Goal: Check status: Check status

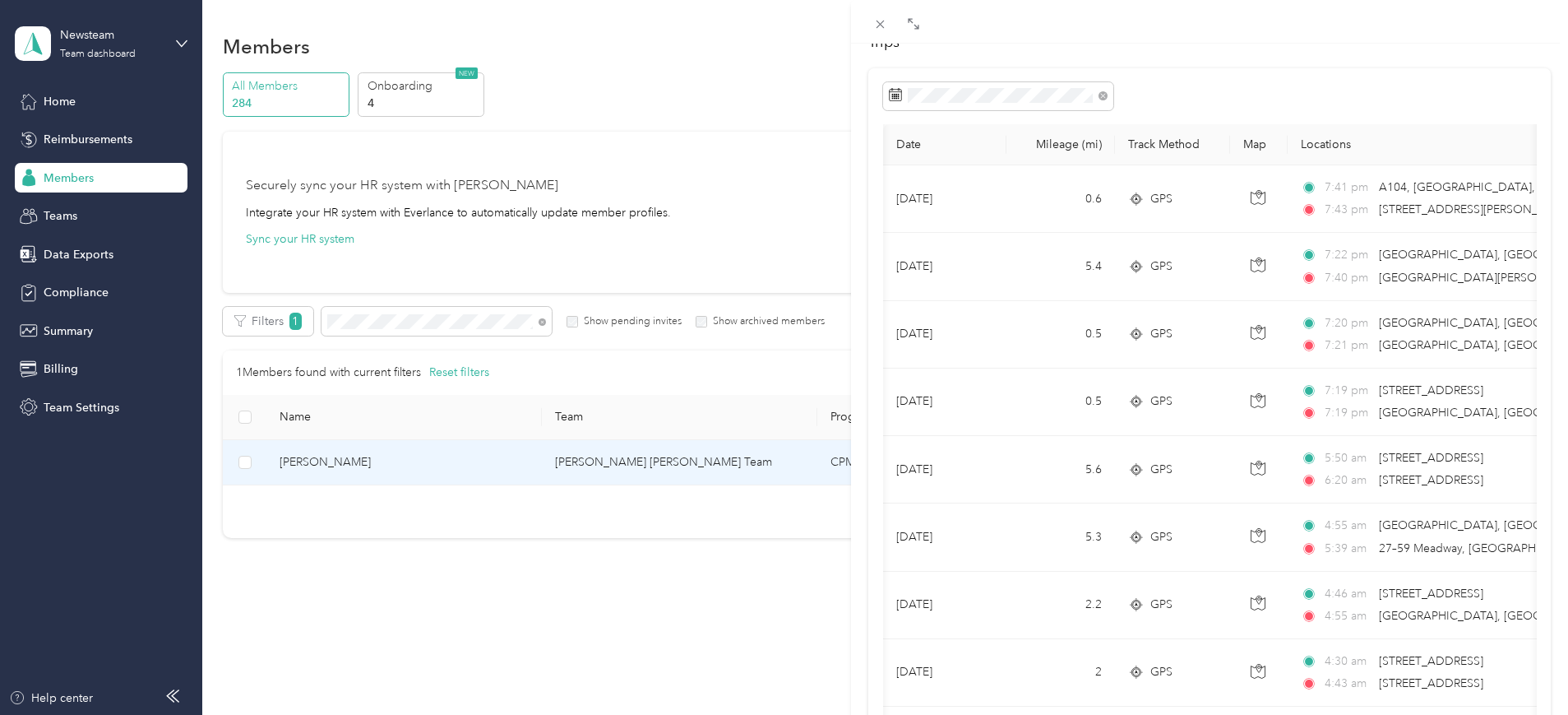
scroll to position [0, 136]
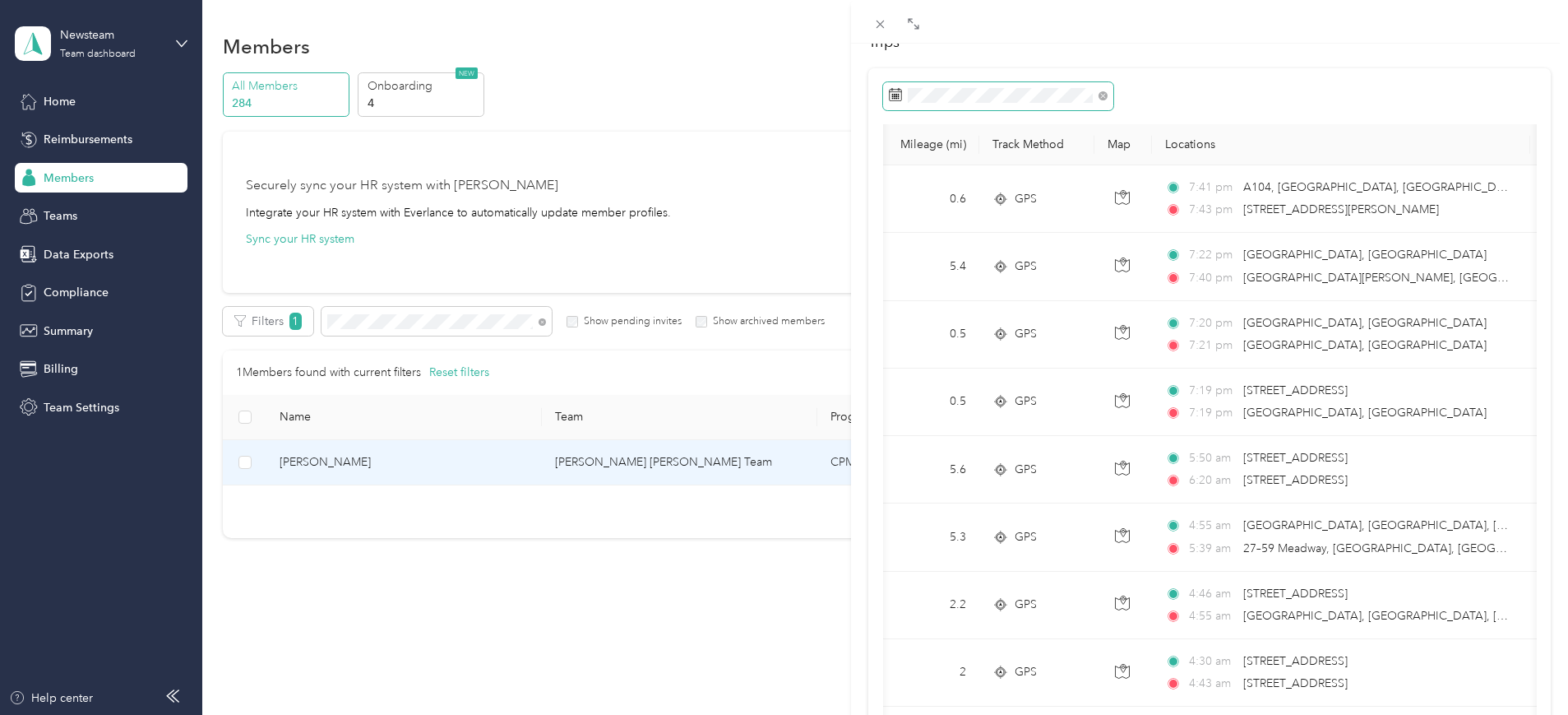
click at [988, 86] on span at bounding box center [998, 96] width 230 height 28
click at [895, 100] on icon at bounding box center [895, 94] width 13 height 13
click at [1102, 94] on icon at bounding box center [1103, 96] width 9 height 9
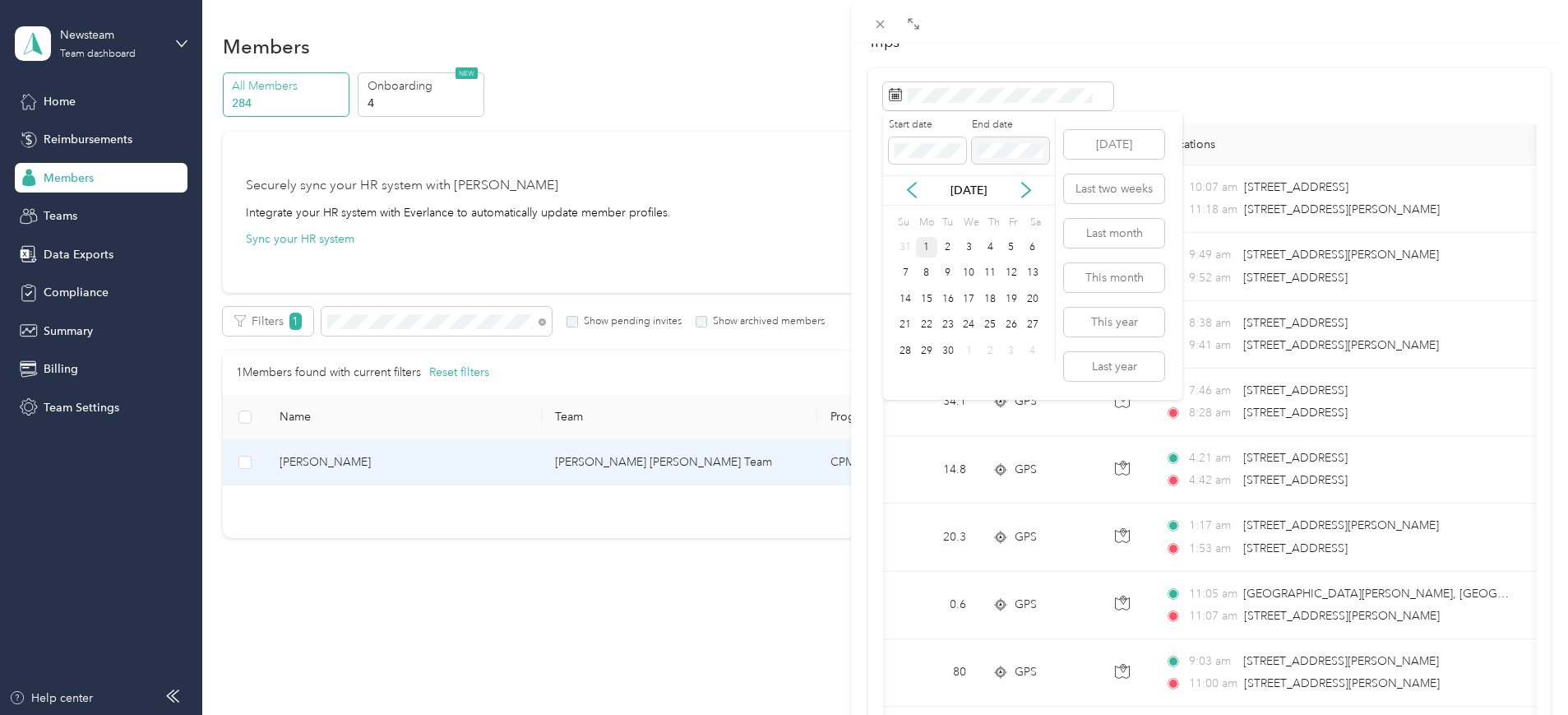
click at [921, 193] on div "[DATE]" at bounding box center [968, 190] width 171 height 17
click at [921, 194] on div "[DATE]" at bounding box center [968, 190] width 171 height 17
click at [914, 193] on icon at bounding box center [911, 189] width 16 height 16
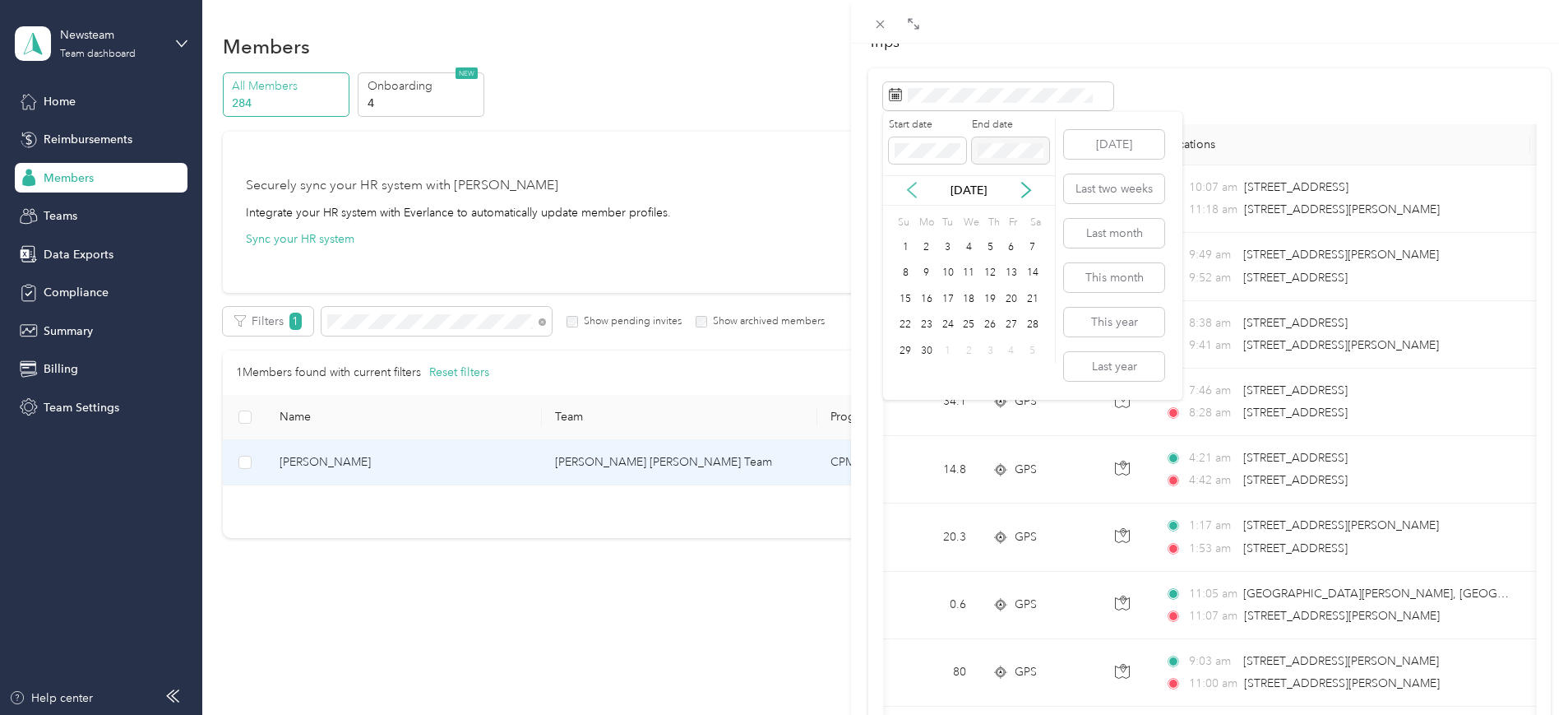
click at [914, 193] on icon at bounding box center [911, 189] width 16 height 16
click at [973, 330] on div "19" at bounding box center [969, 325] width 21 height 20
click at [973, 326] on div "19" at bounding box center [969, 325] width 21 height 20
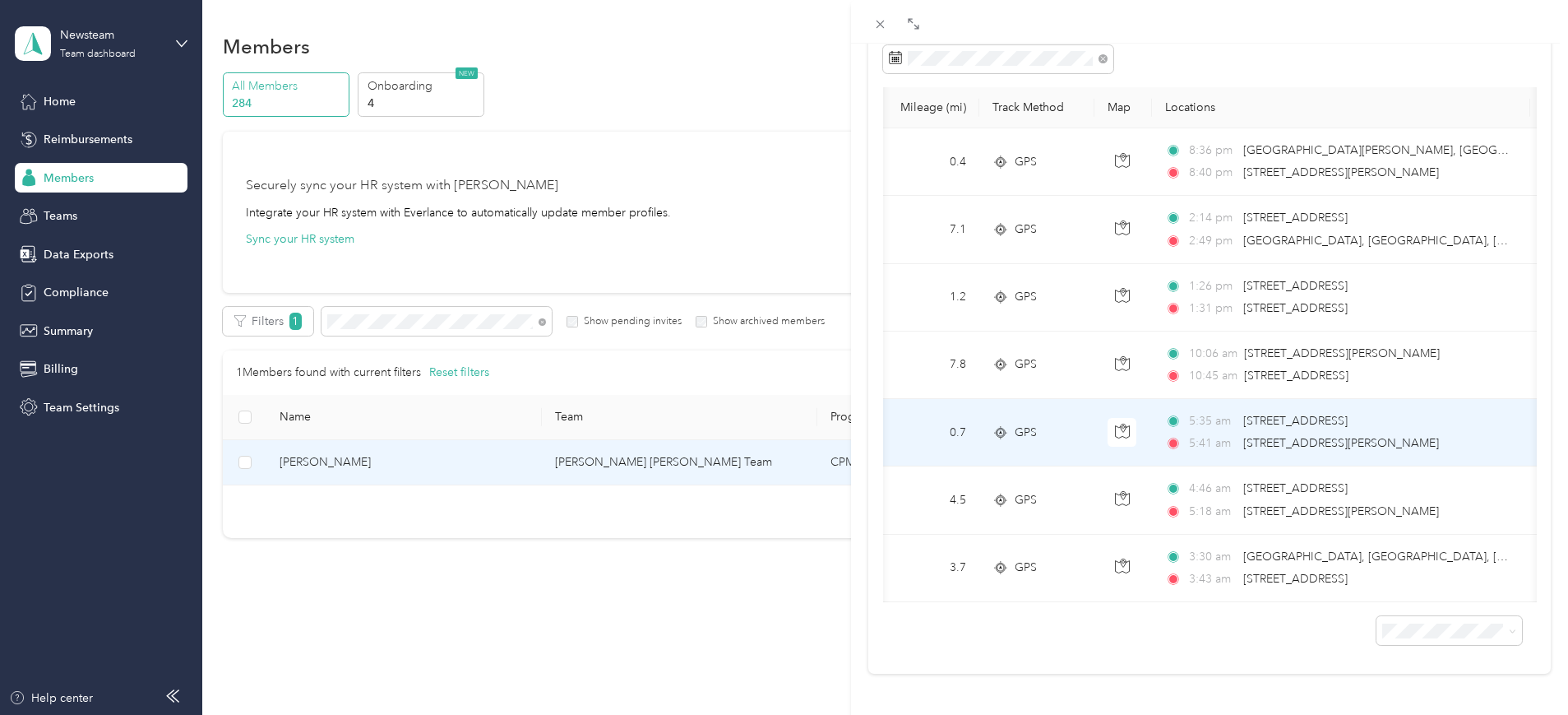
scroll to position [175, 0]
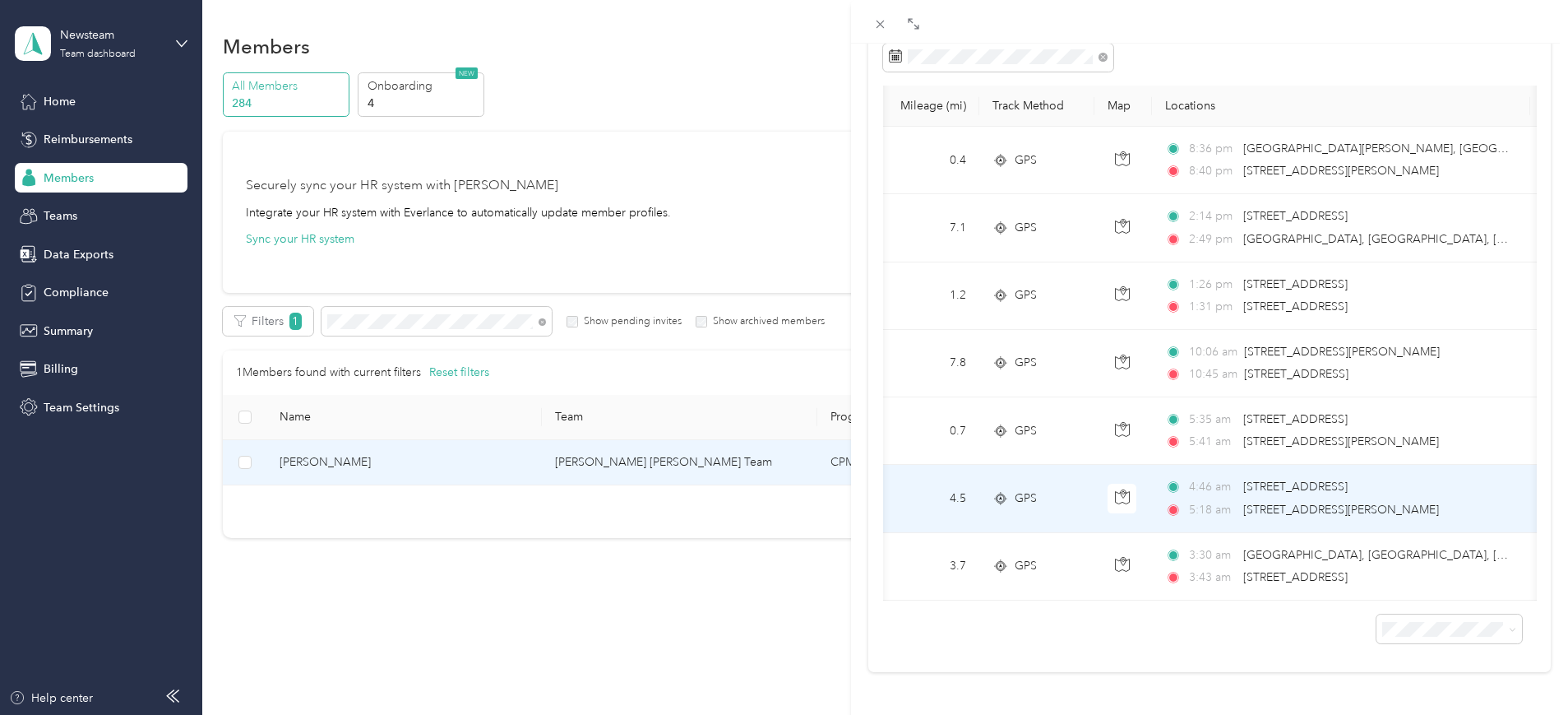
click at [1288, 480] on span "[STREET_ADDRESS]" at bounding box center [1296, 486] width 104 height 14
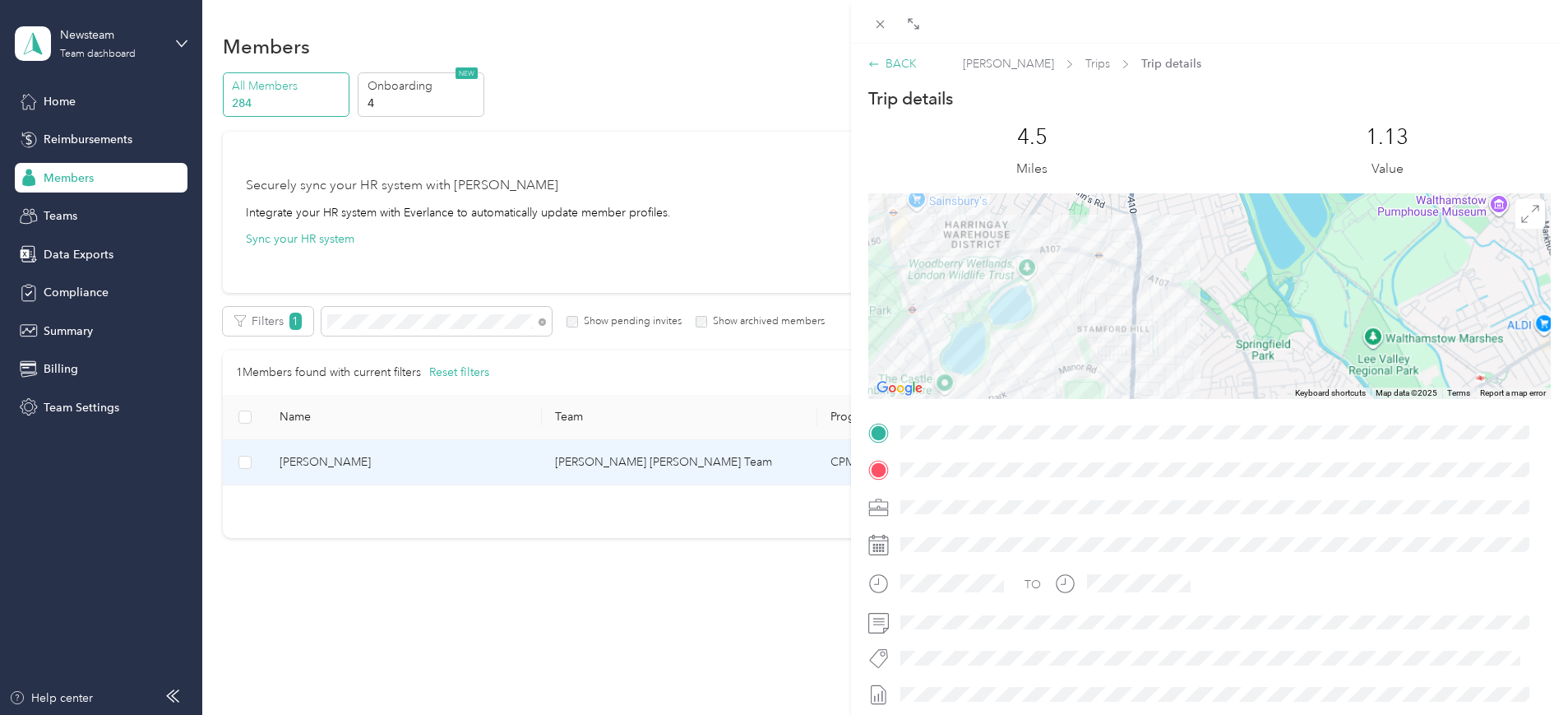
click at [880, 61] on icon at bounding box center [874, 63] width 11 height 11
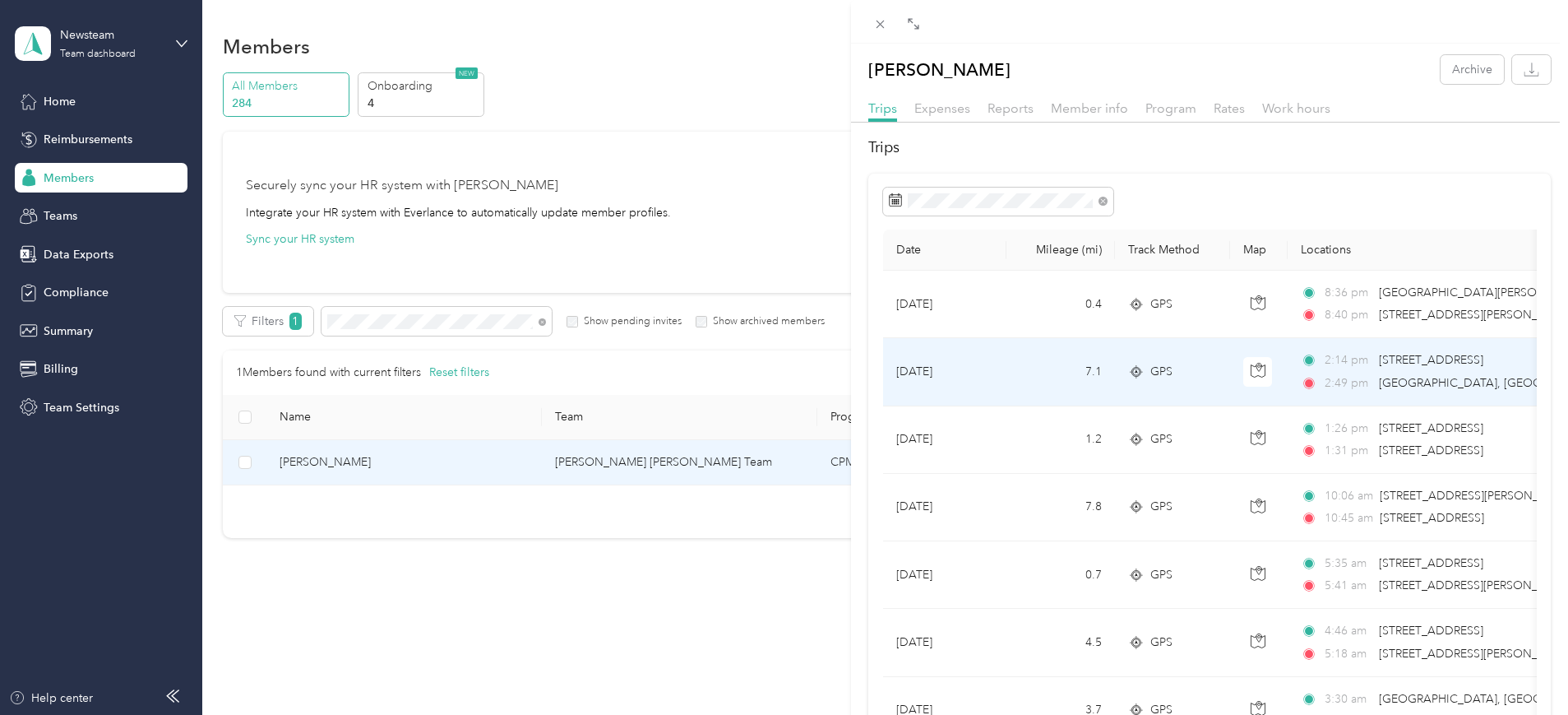
click at [938, 364] on td "[DATE]" at bounding box center [944, 371] width 124 height 67
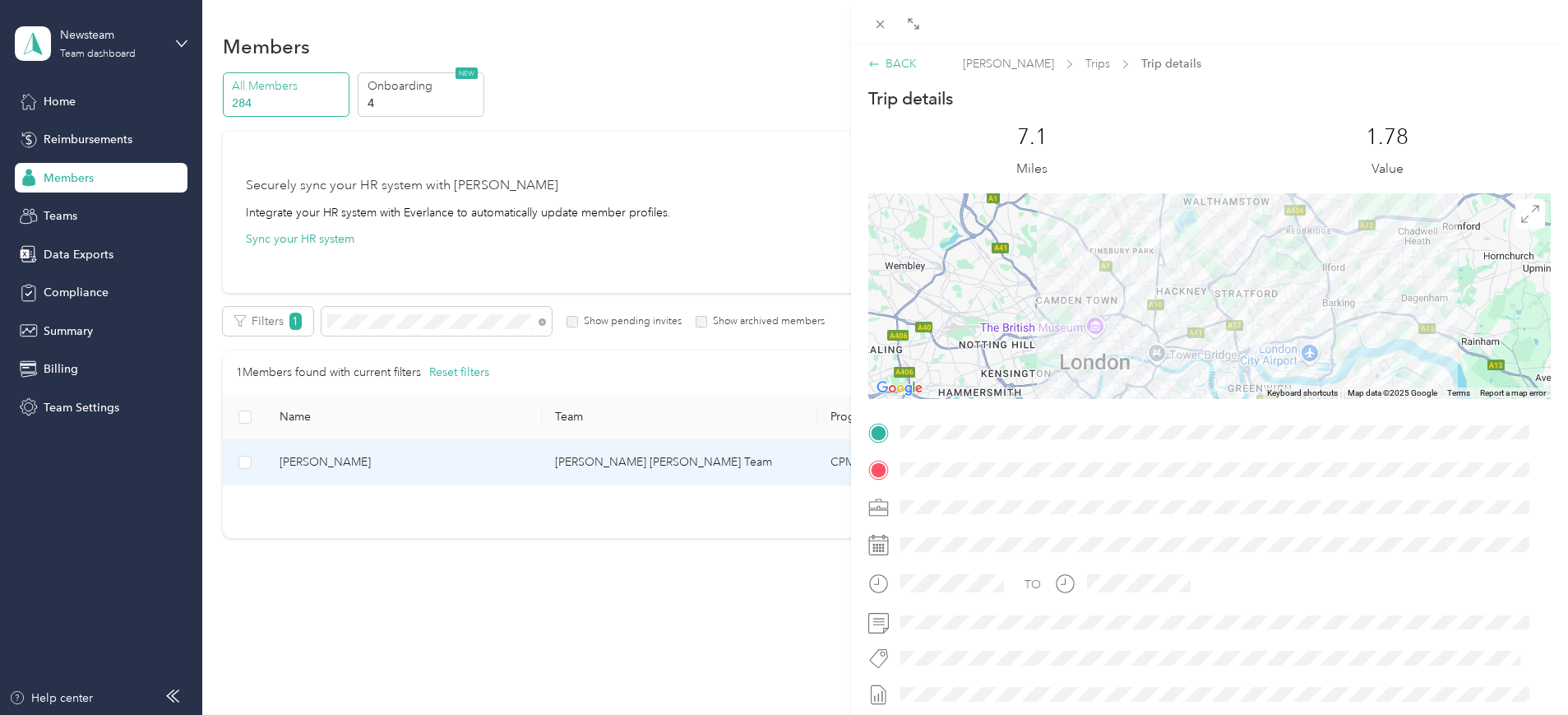
click at [892, 62] on div "BACK" at bounding box center [892, 64] width 49 height 17
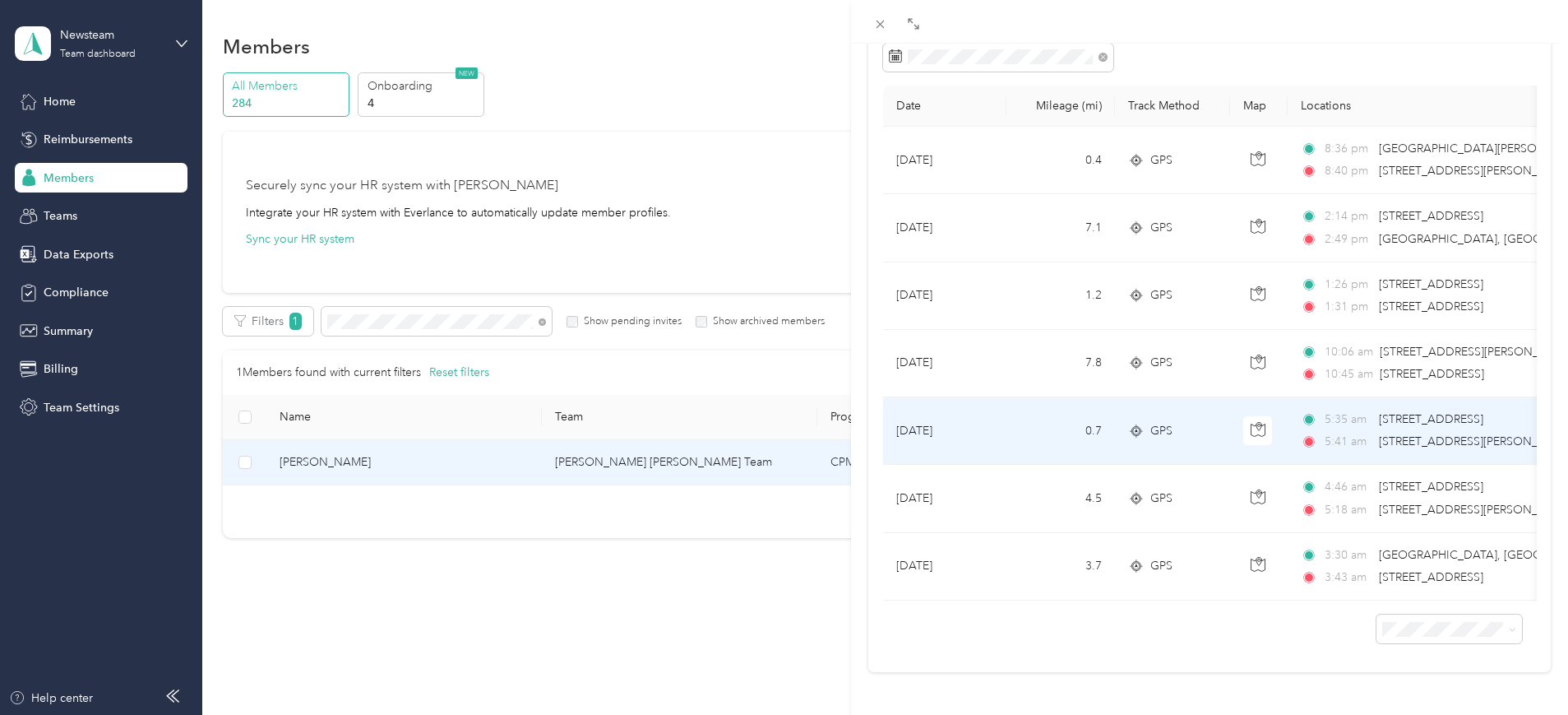
scroll to position [175, 0]
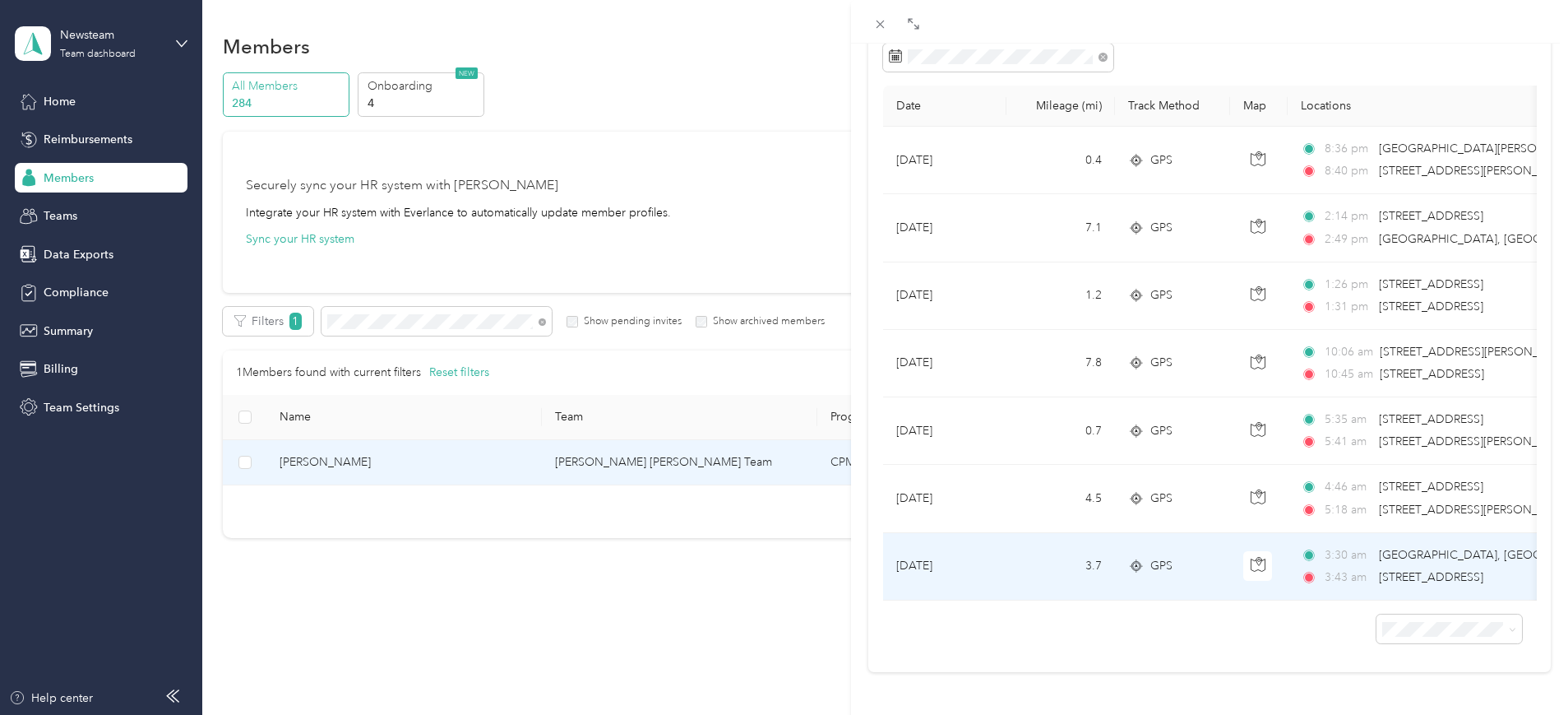
click at [953, 533] on td "[DATE]" at bounding box center [944, 567] width 124 height 67
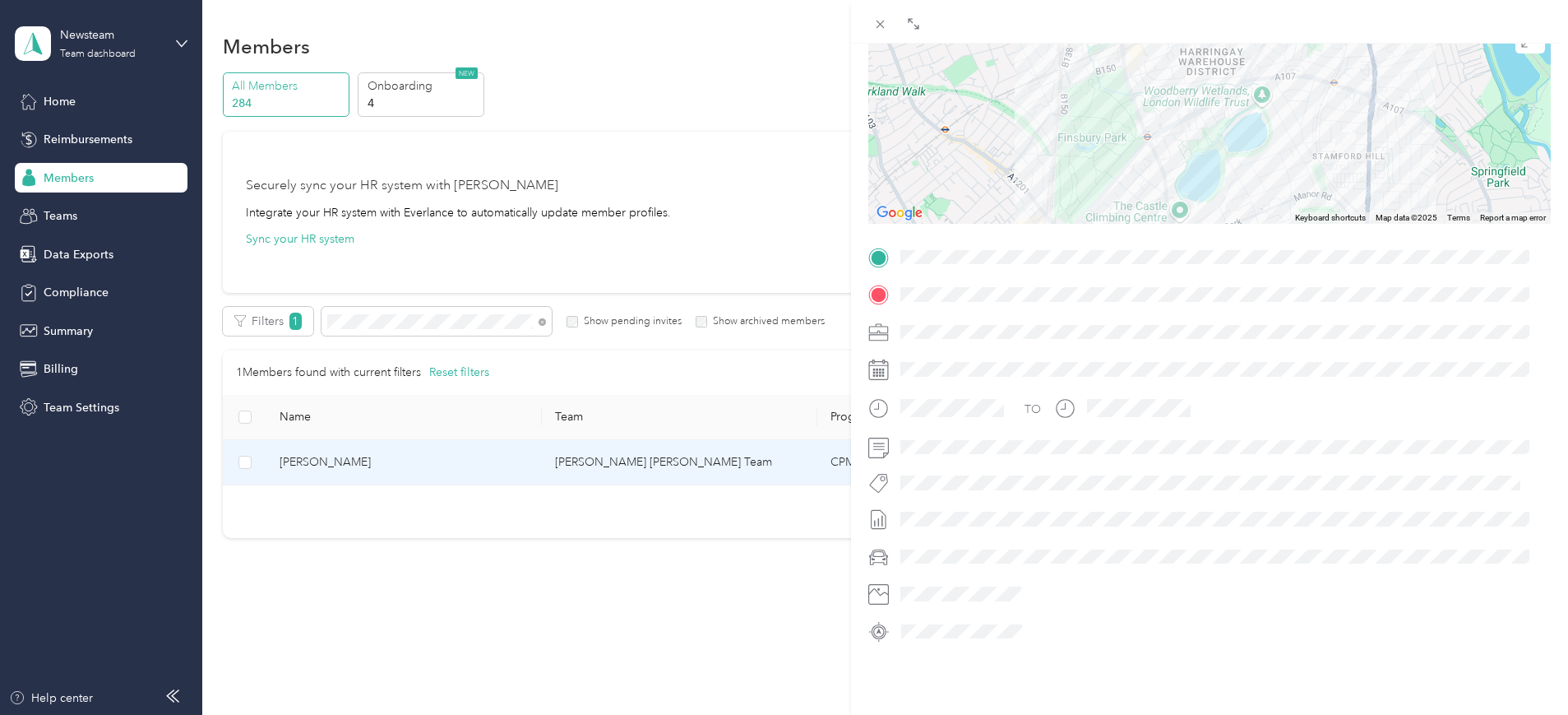
drag, startPoint x: 1288, startPoint y: 120, endPoint x: 1223, endPoint y: 67, distance: 83.9
click at [1223, 67] on div at bounding box center [1210, 120] width 682 height 206
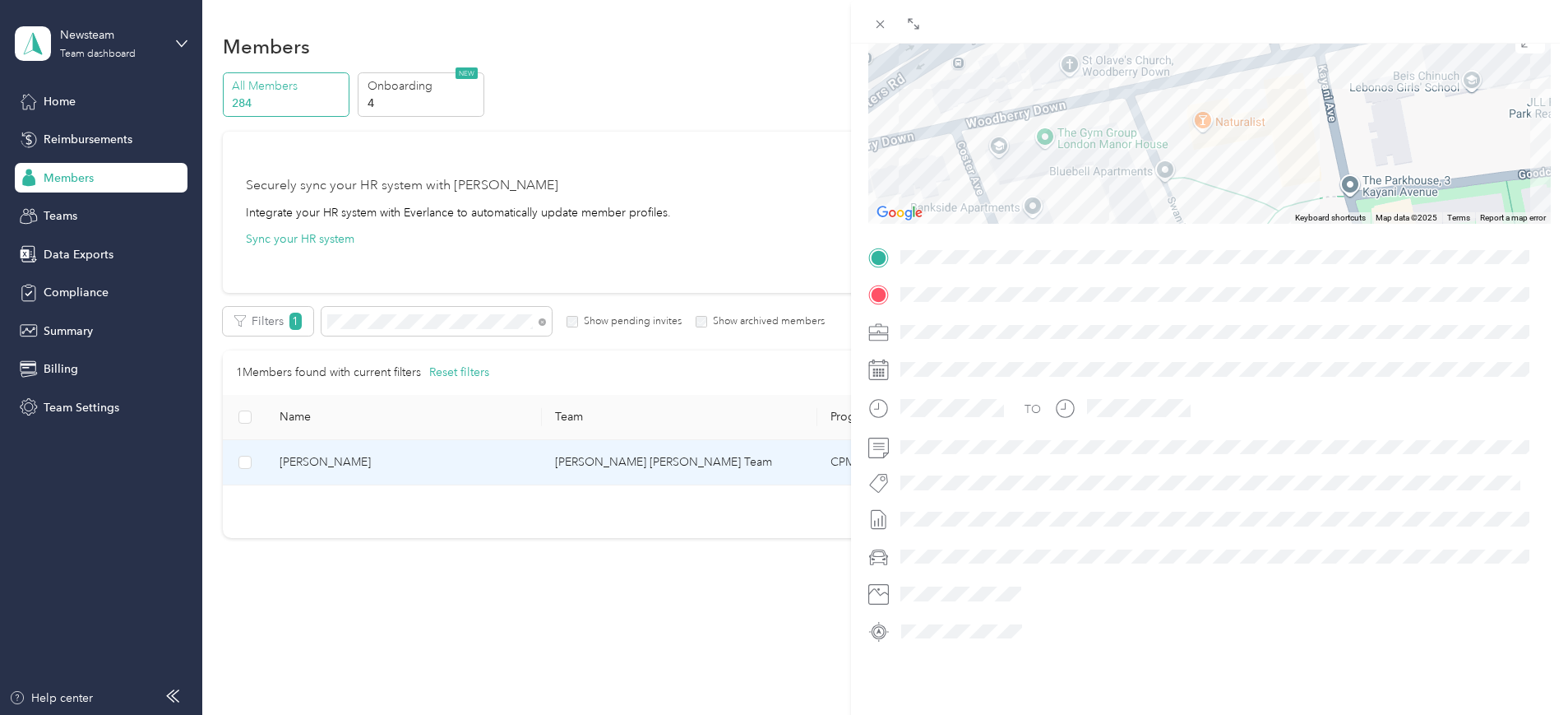
drag, startPoint x: 1003, startPoint y: 149, endPoint x: 1034, endPoint y: 190, distance: 51.4
click at [1034, 190] on div at bounding box center [1210, 120] width 682 height 206
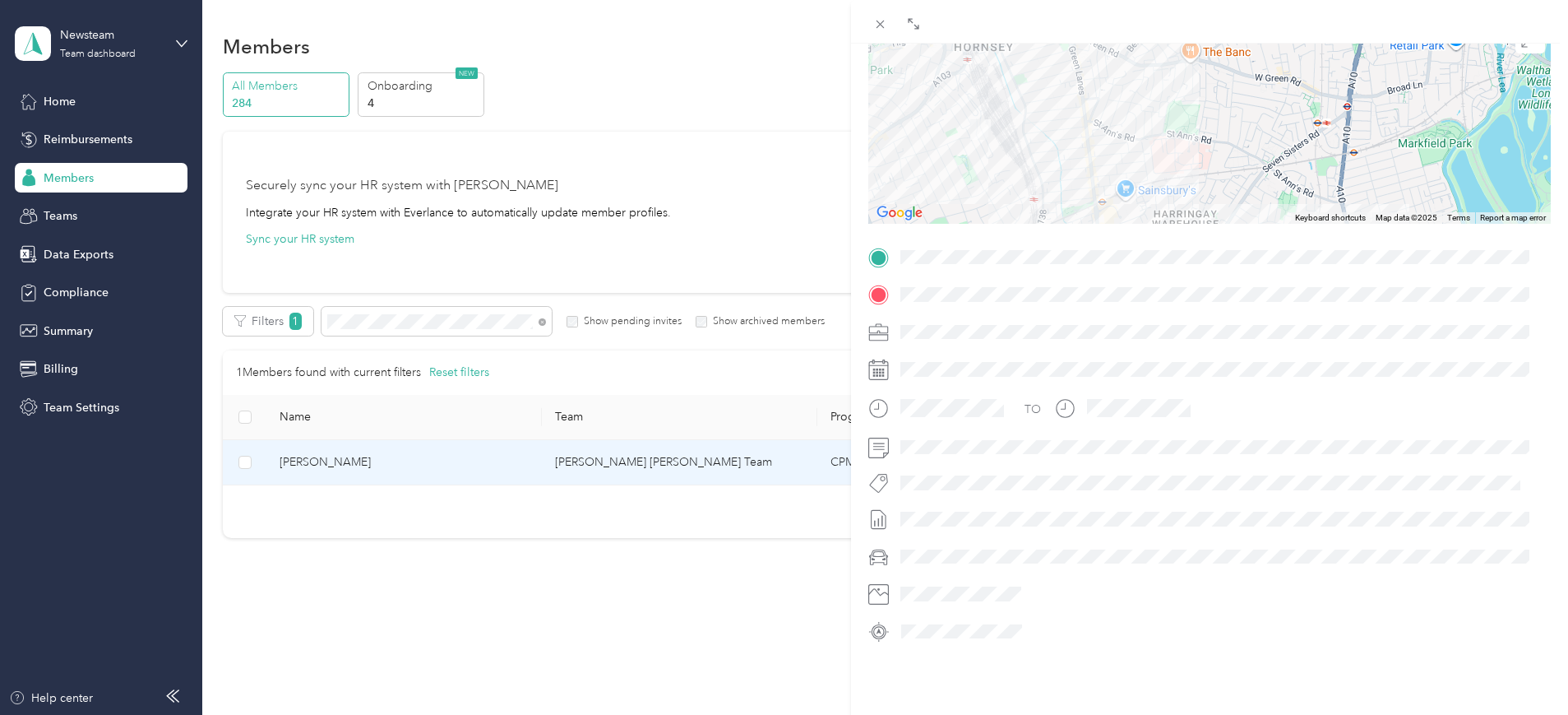
click at [1310, 295] on div "Trip details This trip cannot be edited because it is either under review, appr…" at bounding box center [1210, 278] width 682 height 733
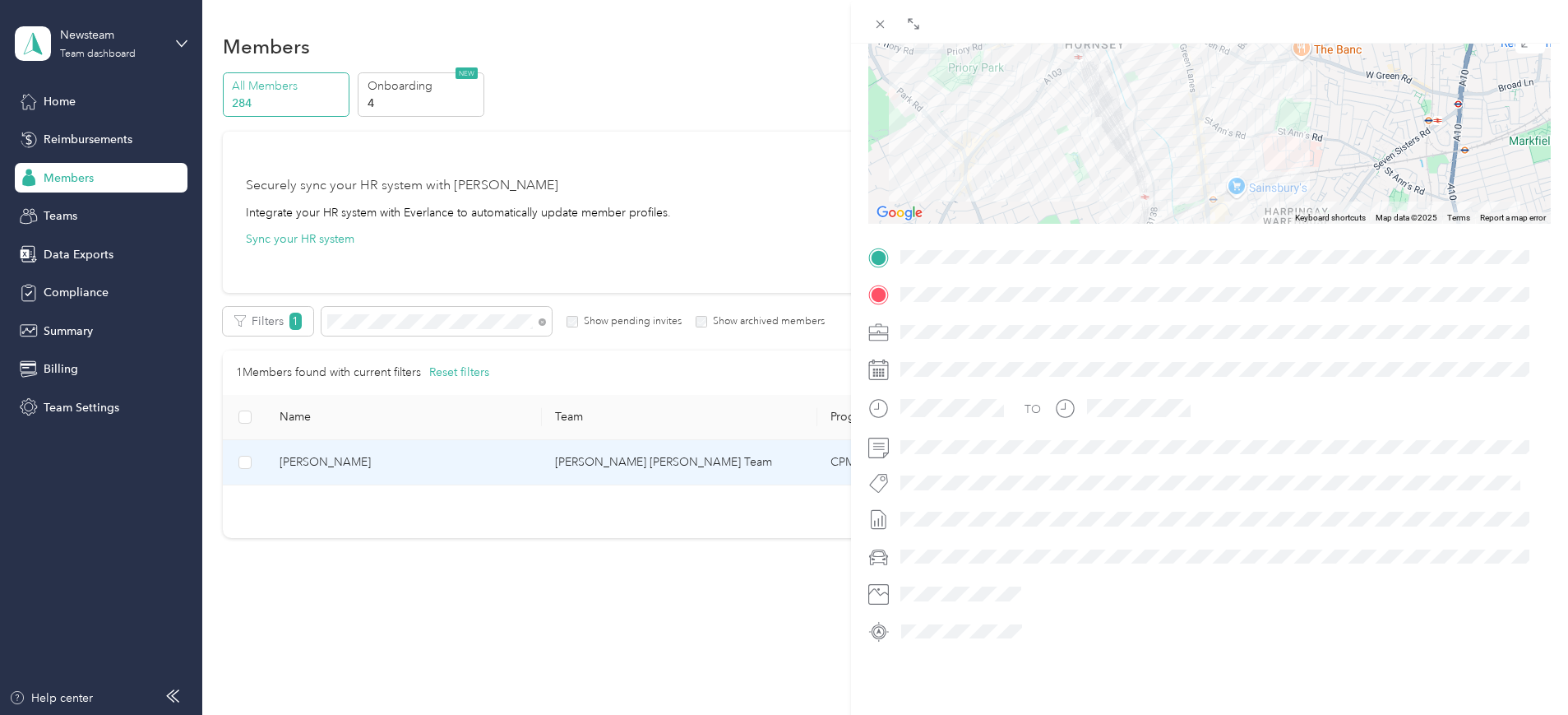
drag, startPoint x: 1121, startPoint y: 171, endPoint x: 1141, endPoint y: 92, distance: 81.5
click at [1153, 93] on div at bounding box center [1210, 120] width 682 height 206
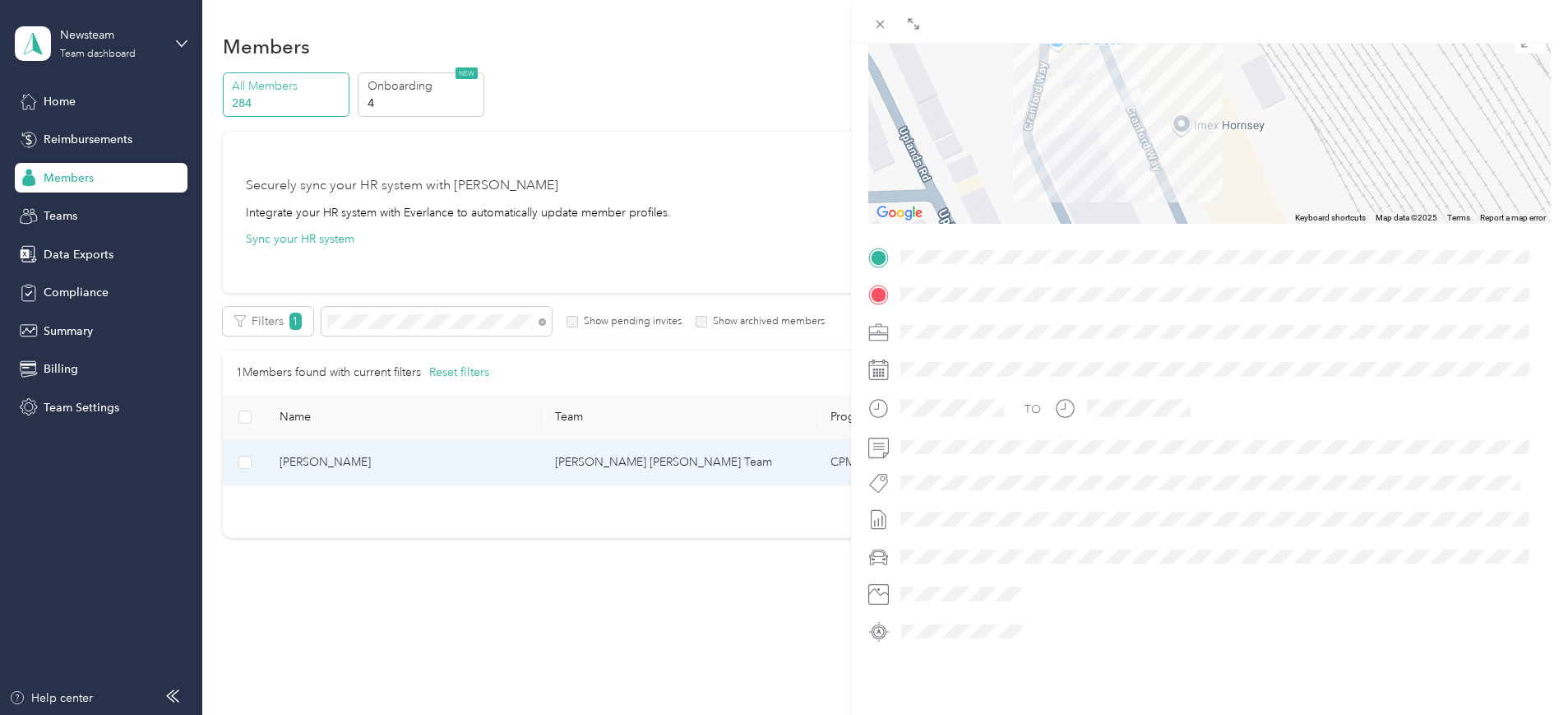
drag, startPoint x: 1095, startPoint y: 119, endPoint x: 1056, endPoint y: 161, distance: 57.3
click at [1056, 161] on div at bounding box center [1210, 120] width 682 height 206
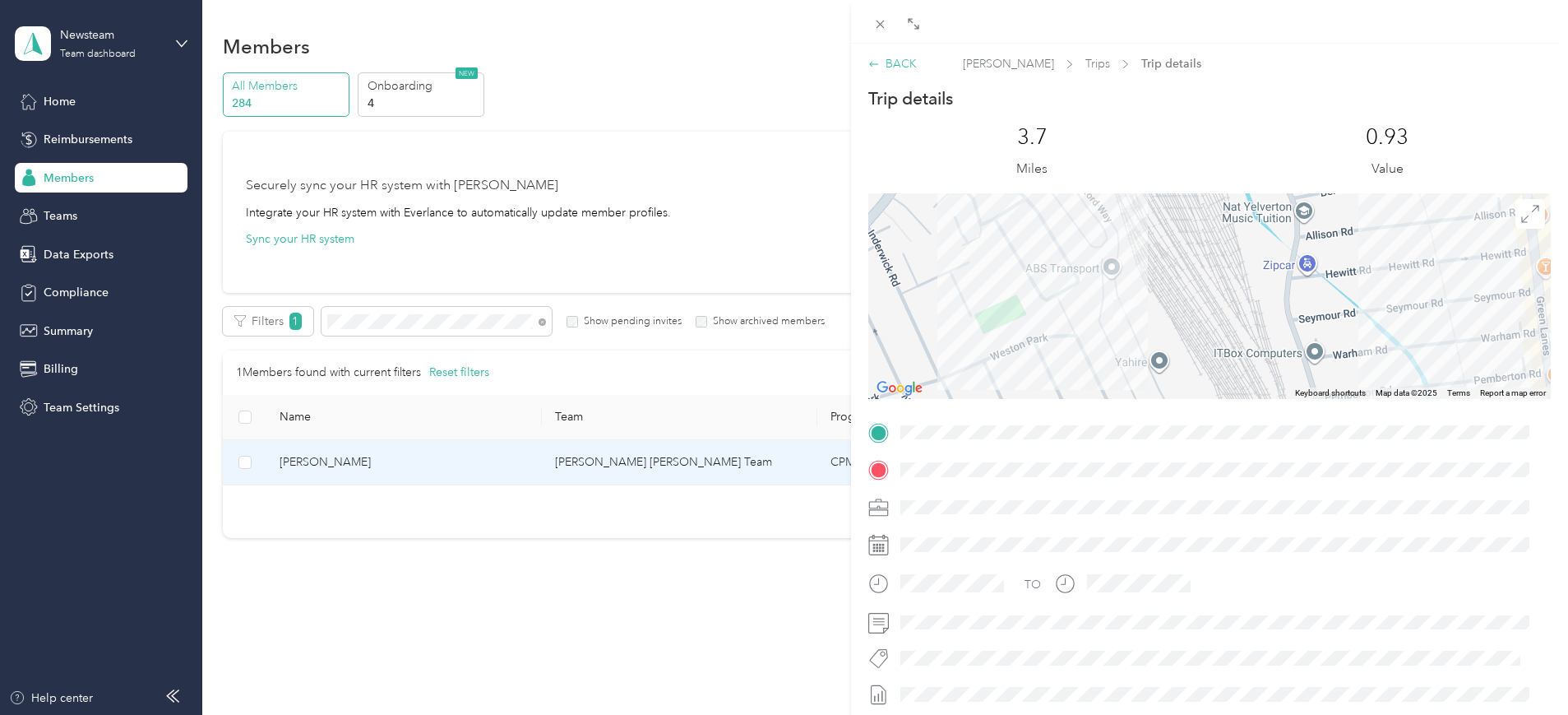
click at [881, 67] on div "BACK" at bounding box center [892, 64] width 49 height 17
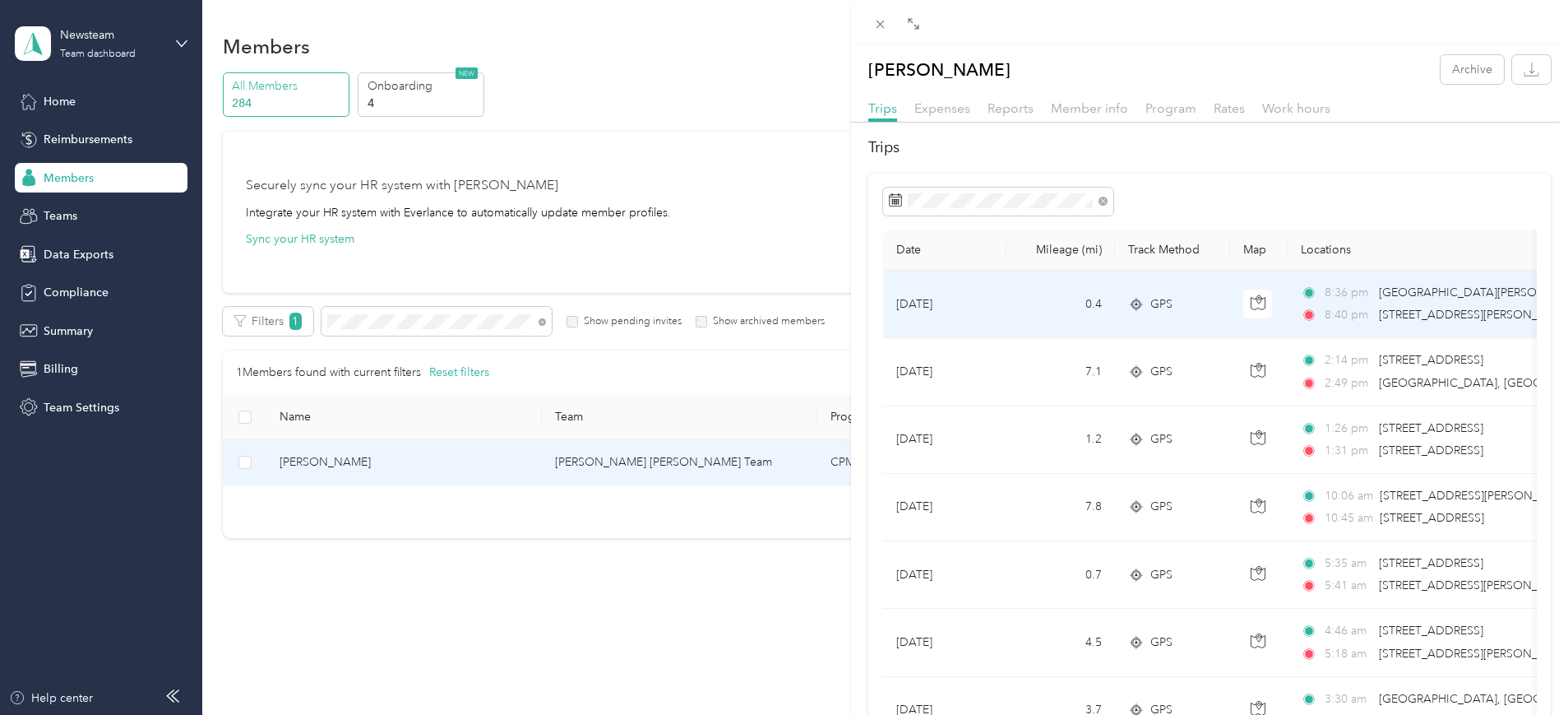
click at [946, 303] on td "[DATE]" at bounding box center [944, 304] width 124 height 67
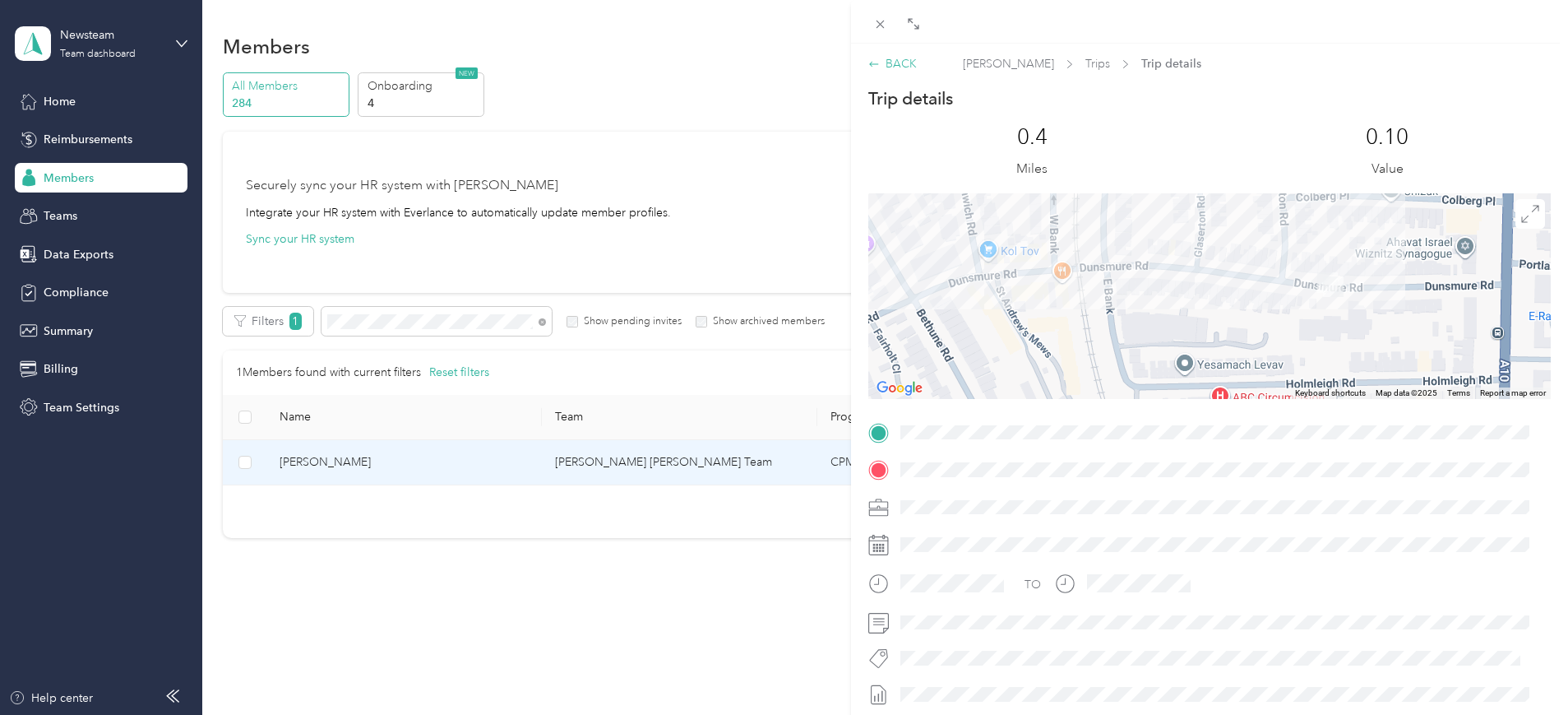
click at [886, 64] on div "BACK" at bounding box center [892, 64] width 49 height 17
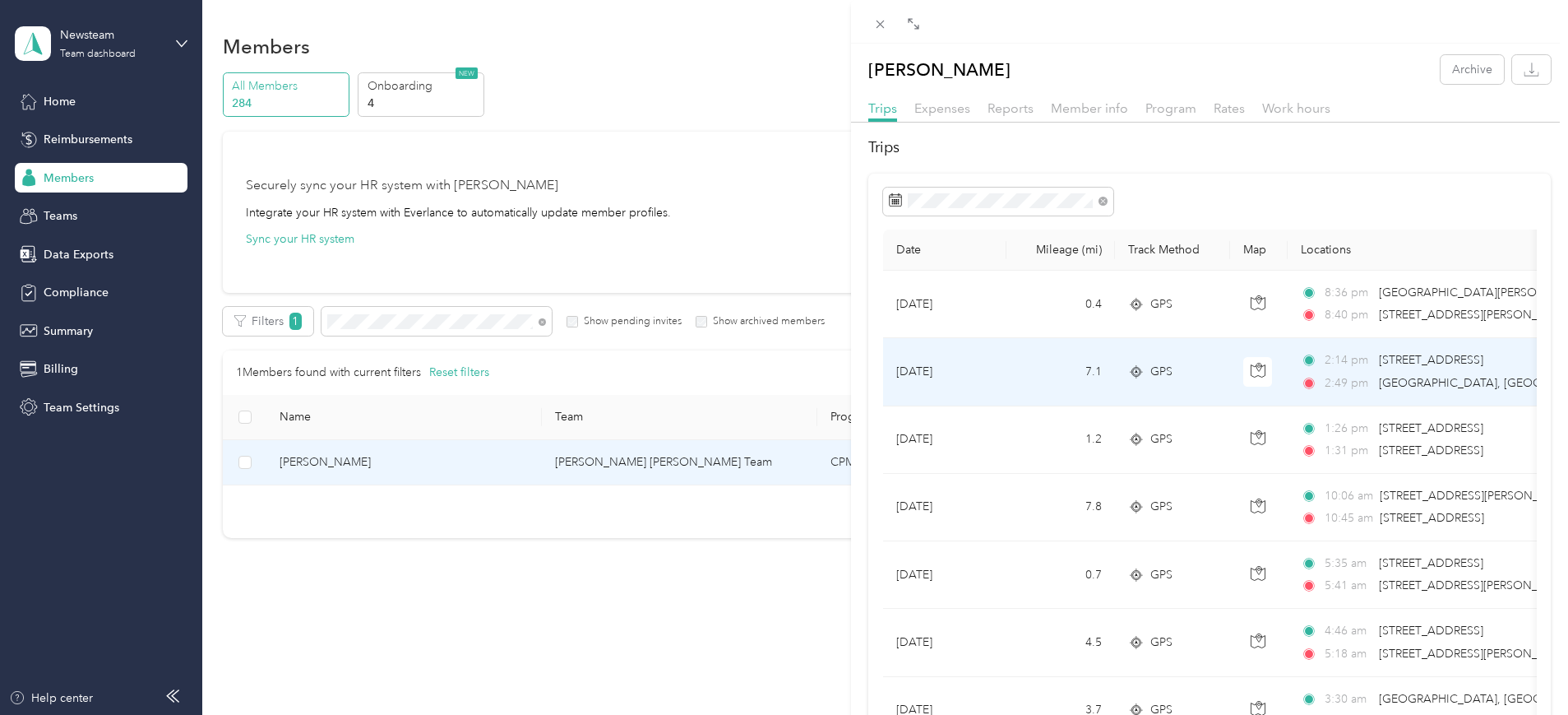
click at [1408, 363] on span "[STREET_ADDRESS]" at bounding box center [1432, 360] width 104 height 14
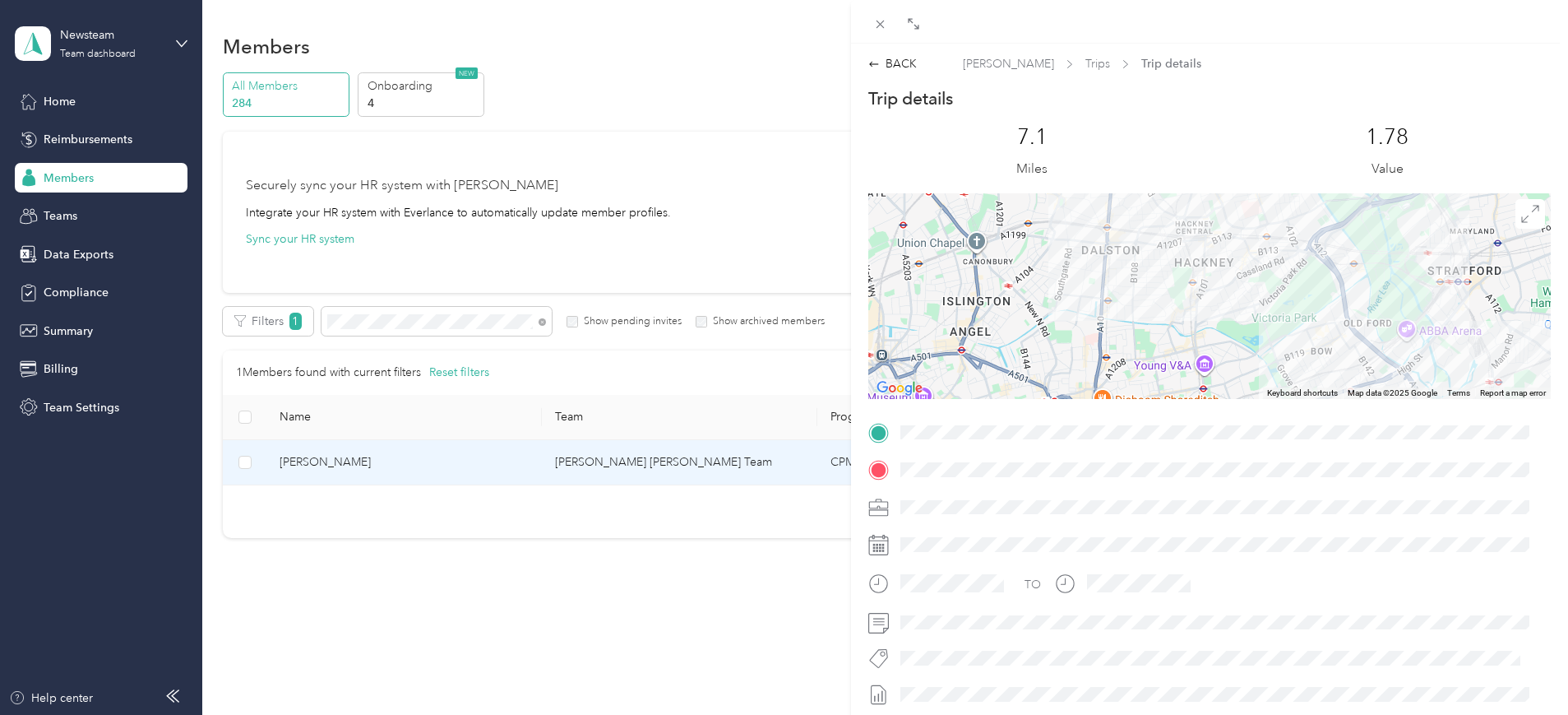
drag, startPoint x: 1119, startPoint y: 283, endPoint x: 1275, endPoint y: 418, distance: 206.3
click at [1275, 418] on div "Trip details This trip cannot be edited because it is either under review, appr…" at bounding box center [1210, 453] width 682 height 733
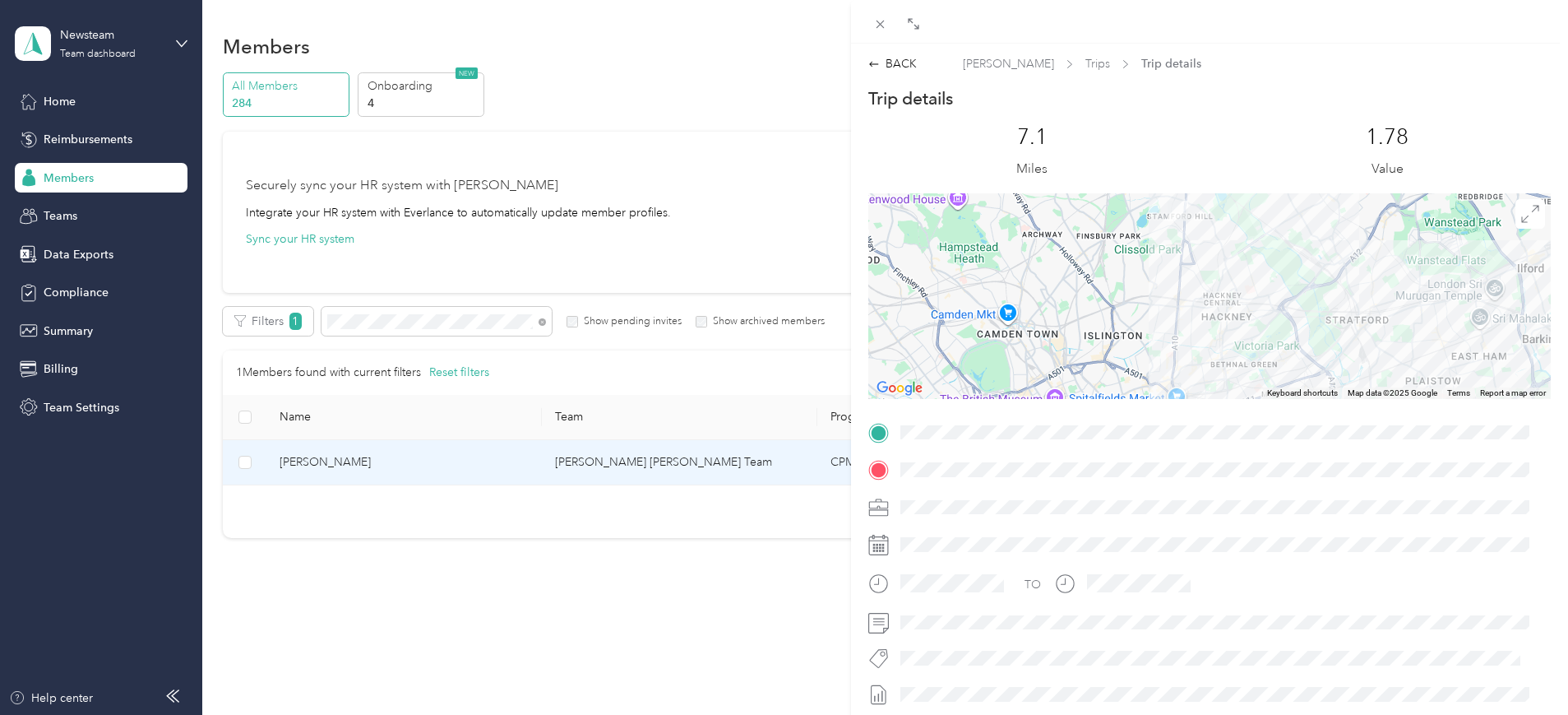
drag, startPoint x: 1173, startPoint y: 263, endPoint x: 1183, endPoint y: 356, distance: 93.5
click at [1183, 356] on div at bounding box center [1210, 296] width 682 height 206
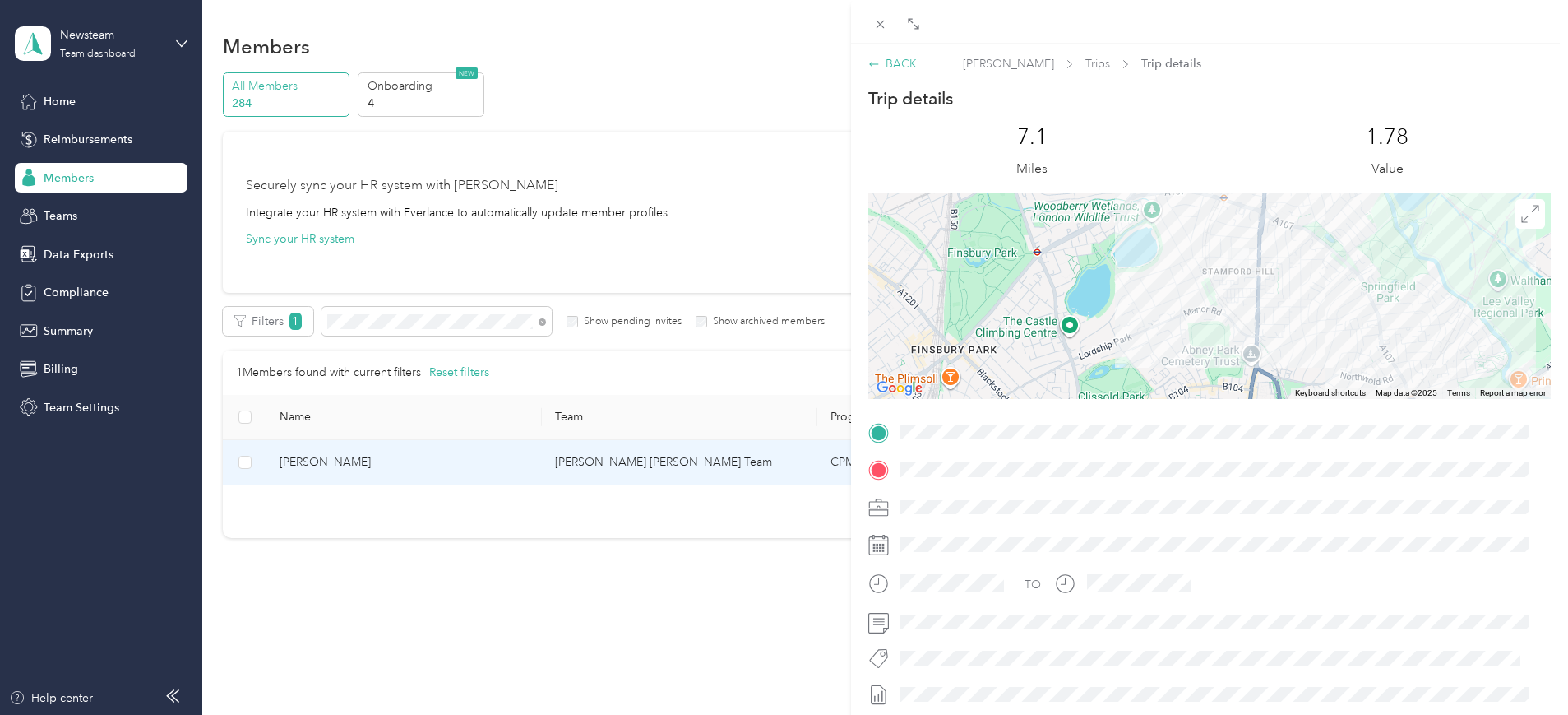
click at [904, 67] on div "BACK" at bounding box center [892, 64] width 49 height 17
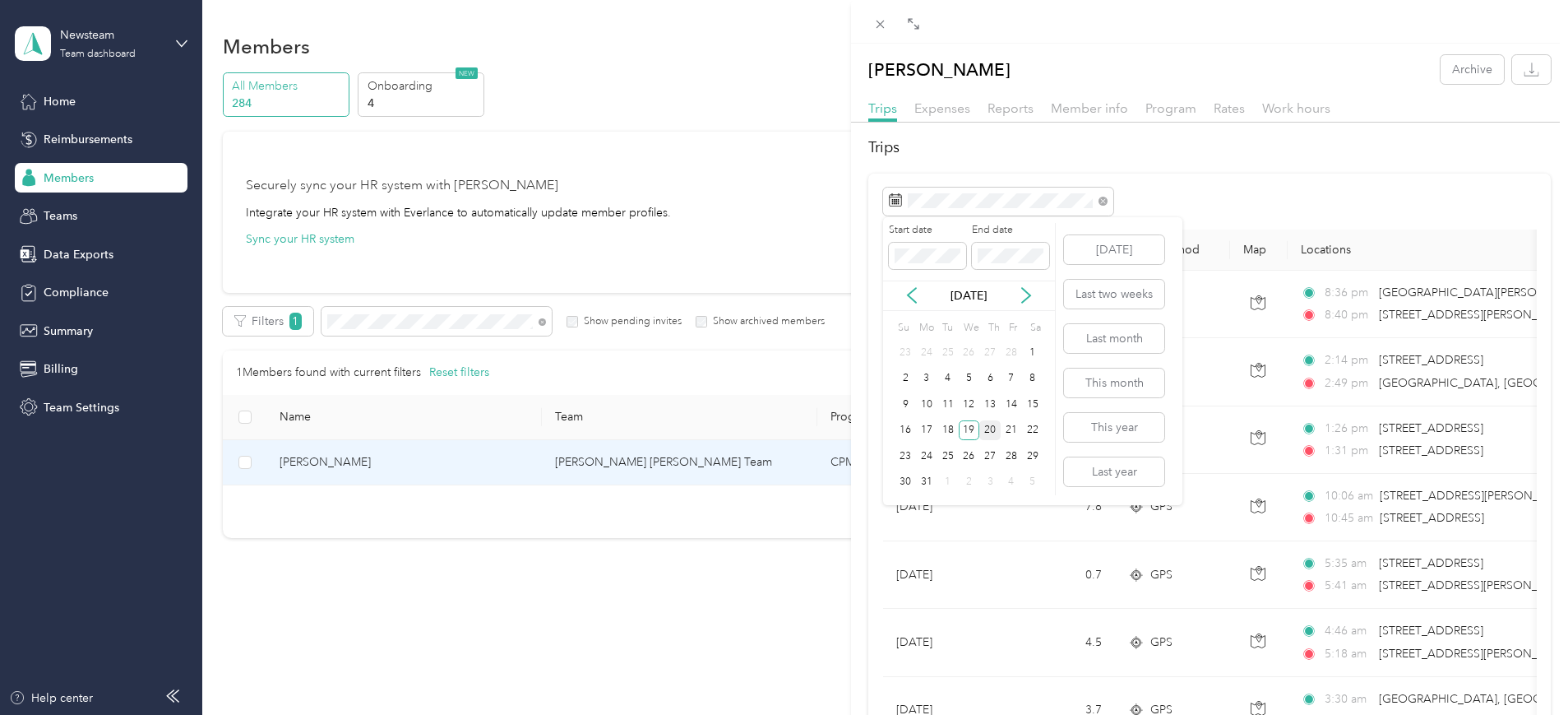
click at [988, 430] on div "20" at bounding box center [990, 431] width 21 height 20
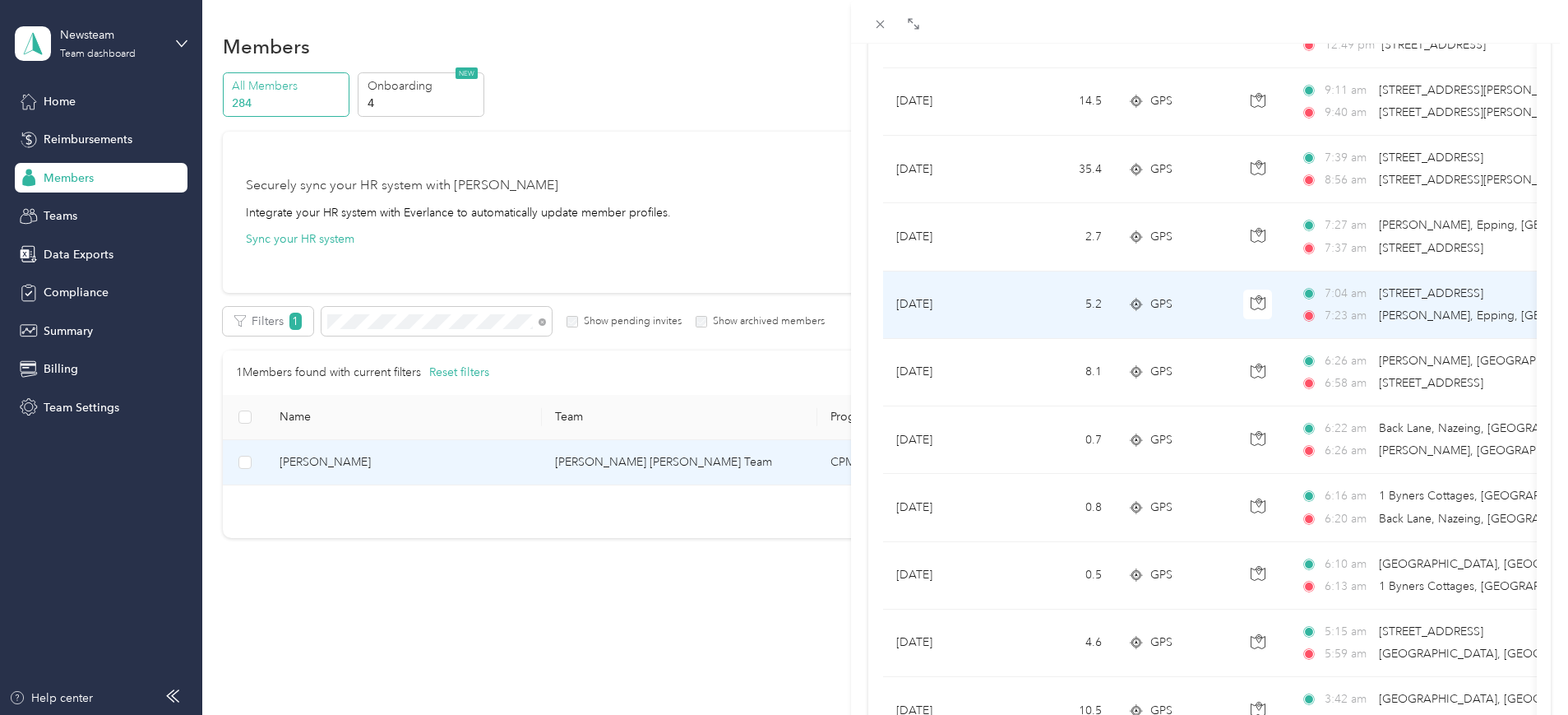
scroll to position [411, 0]
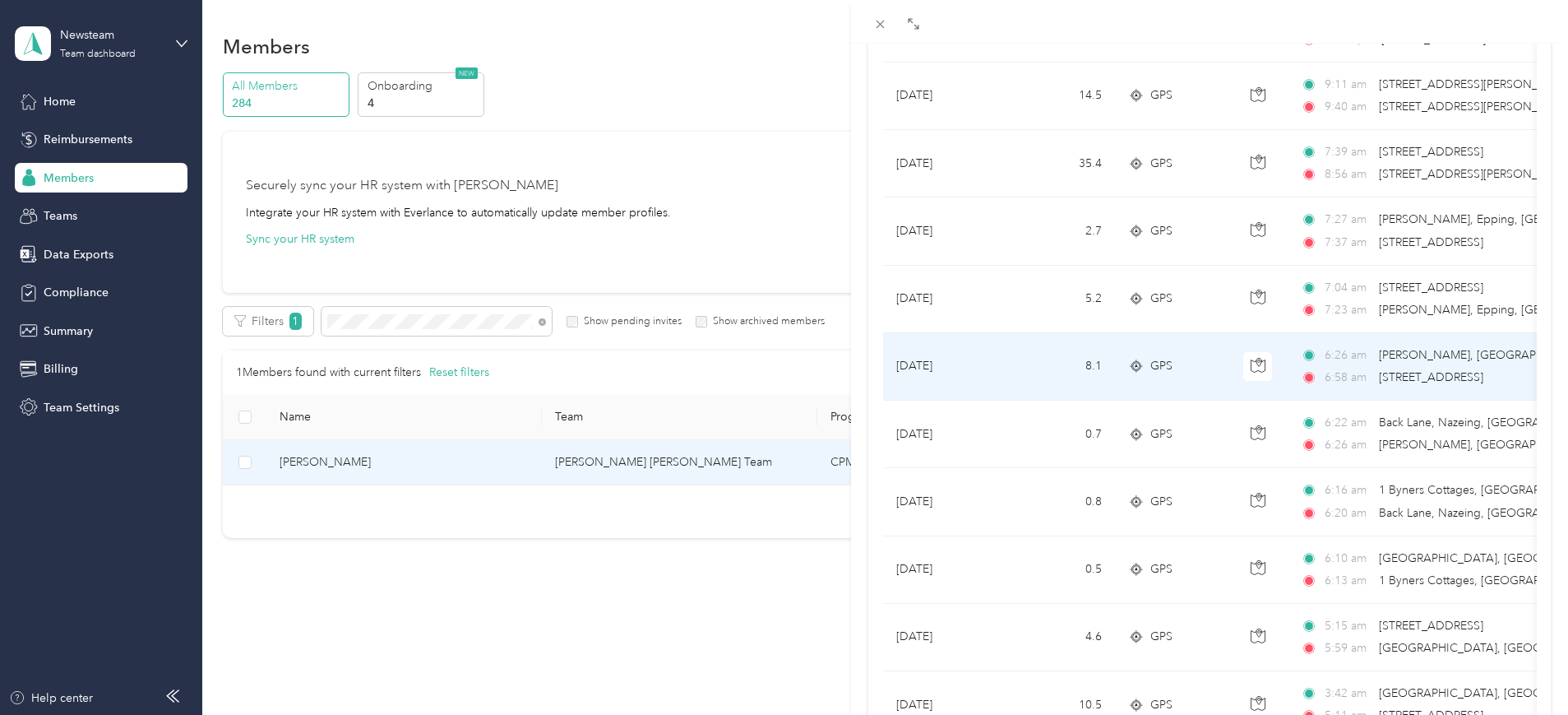
click at [965, 357] on td "[DATE]" at bounding box center [944, 366] width 124 height 67
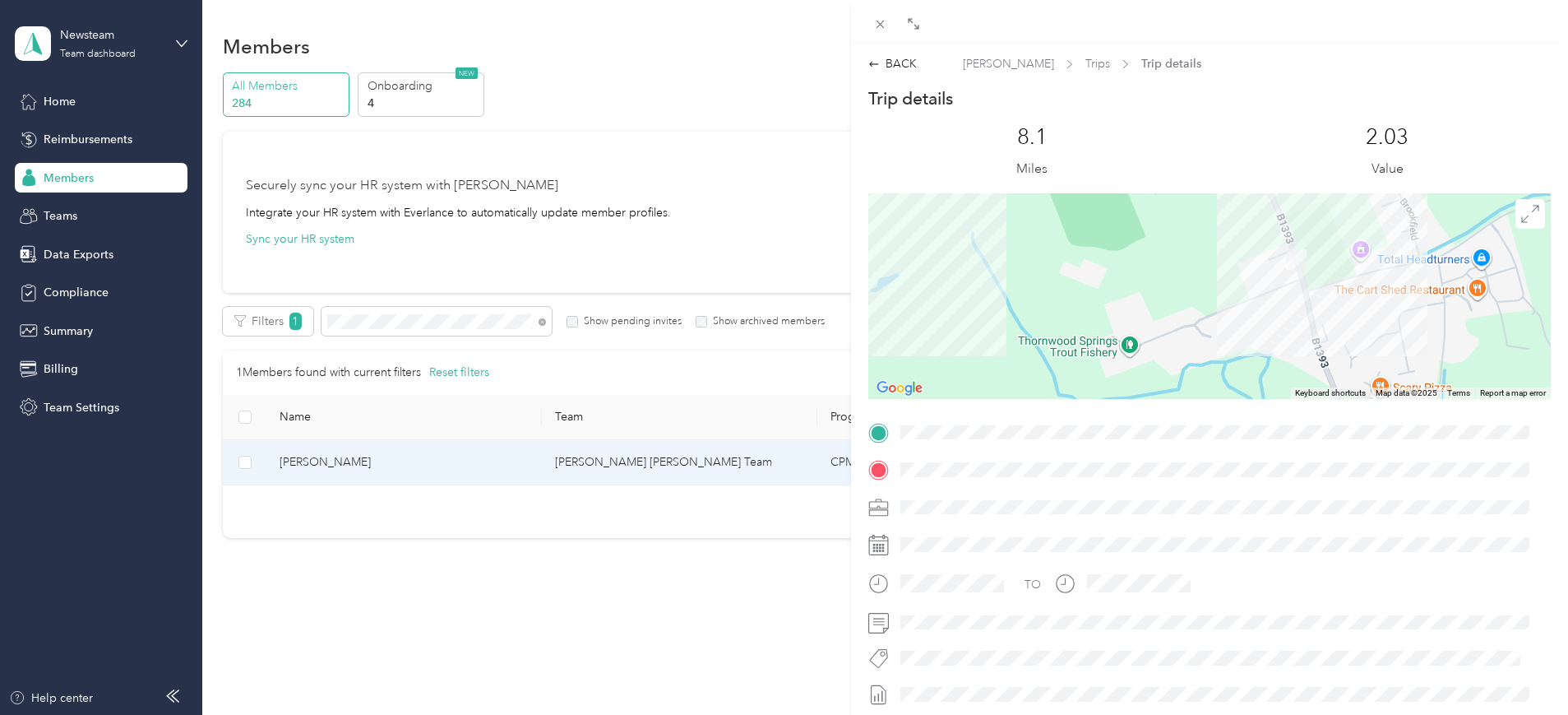
drag, startPoint x: 1420, startPoint y: 322, endPoint x: 1315, endPoint y: 196, distance: 164.0
click at [1315, 196] on div at bounding box center [1210, 296] width 682 height 206
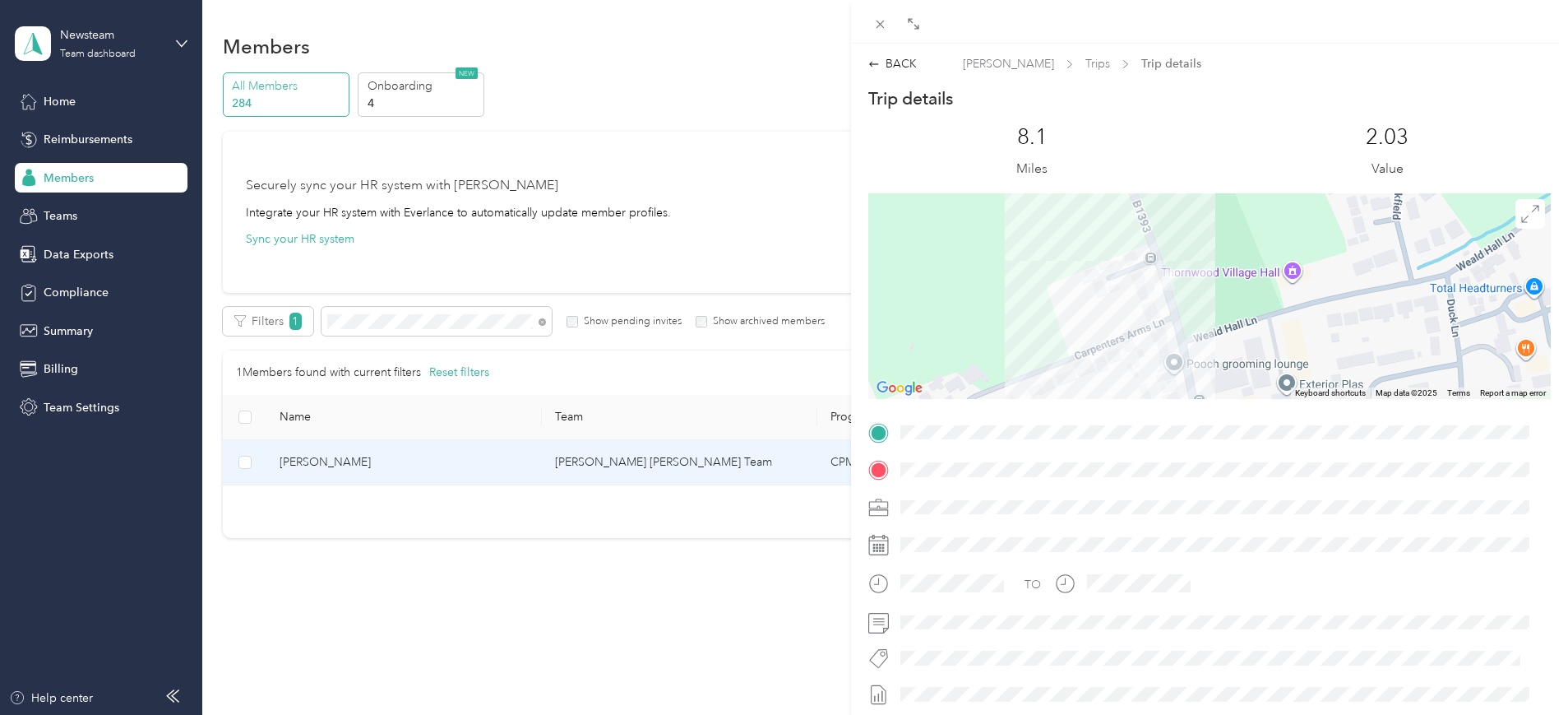
drag, startPoint x: 1260, startPoint y: 262, endPoint x: 1110, endPoint y: 307, distance: 156.6
click at [1089, 333] on div at bounding box center [1210, 296] width 682 height 206
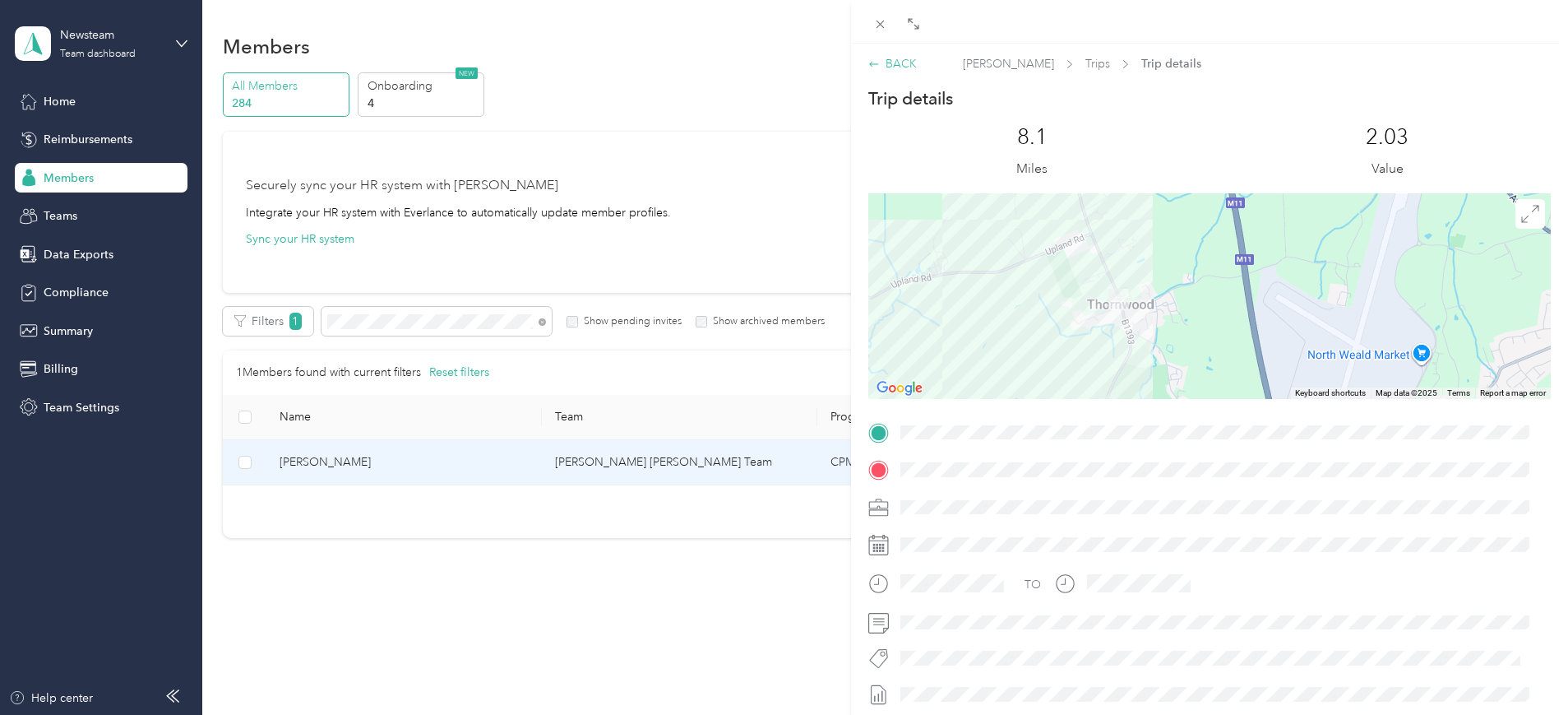
click at [901, 61] on div "BACK" at bounding box center [892, 64] width 49 height 17
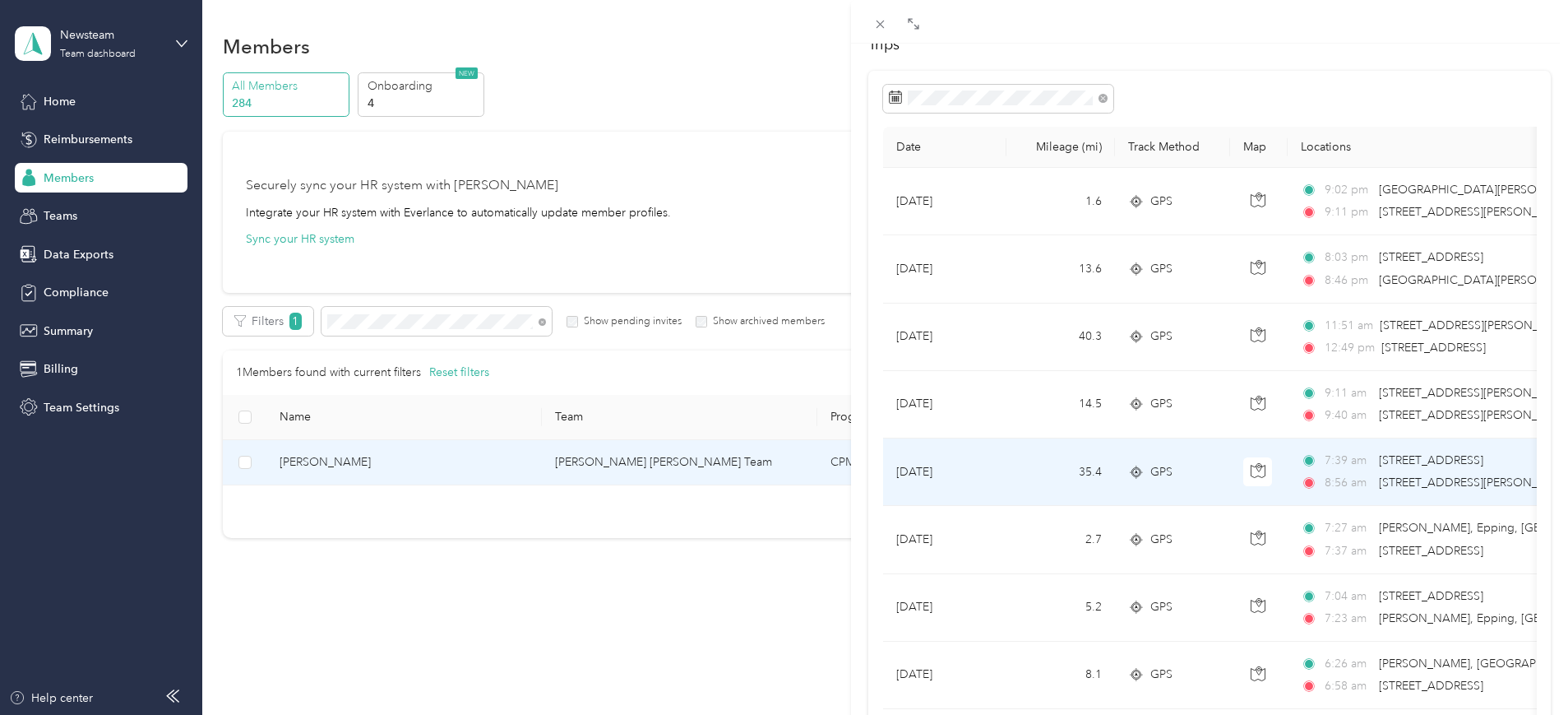
scroll to position [206, 0]
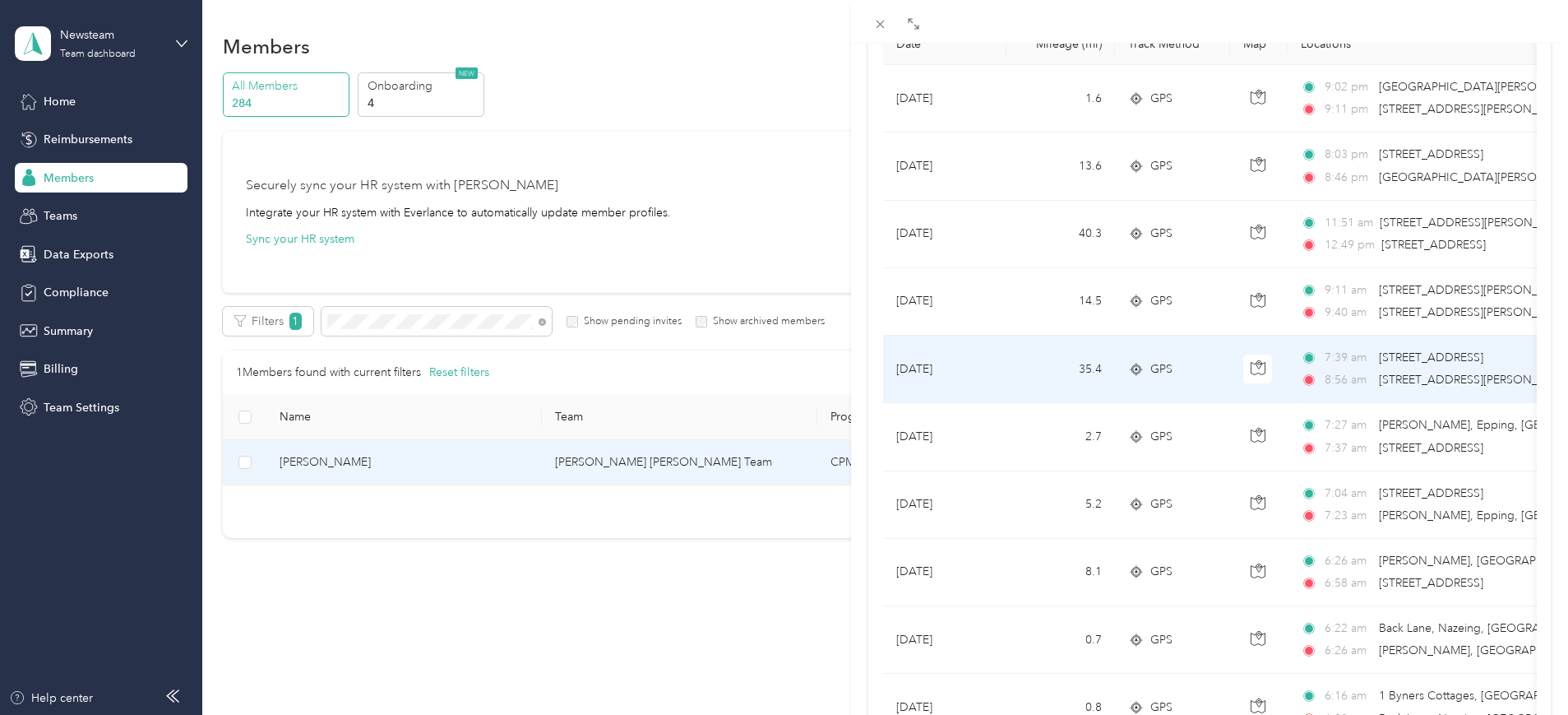
click at [927, 369] on td "[DATE]" at bounding box center [944, 369] width 124 height 67
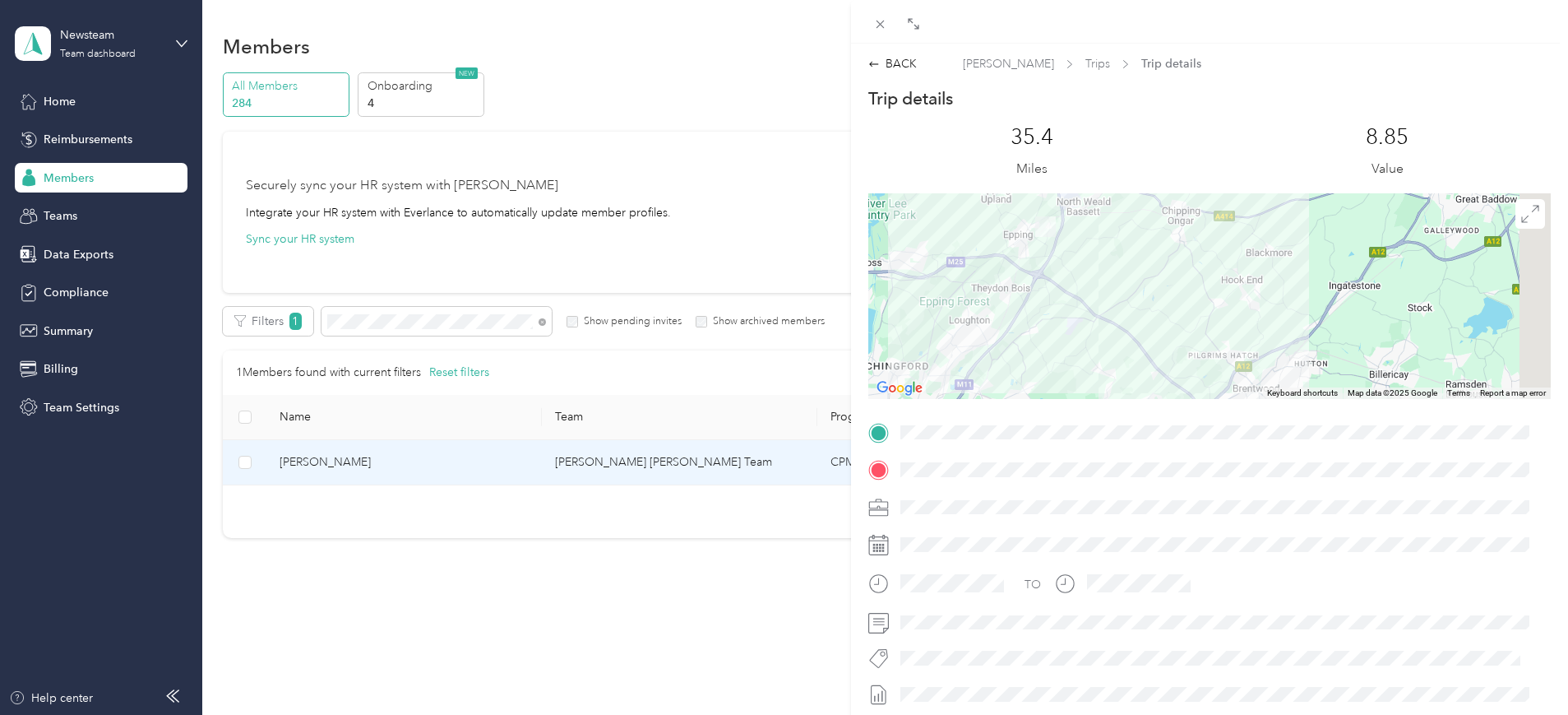
drag, startPoint x: 1187, startPoint y: 259, endPoint x: 1026, endPoint y: 384, distance: 203.8
click at [1027, 395] on div at bounding box center [1210, 296] width 682 height 206
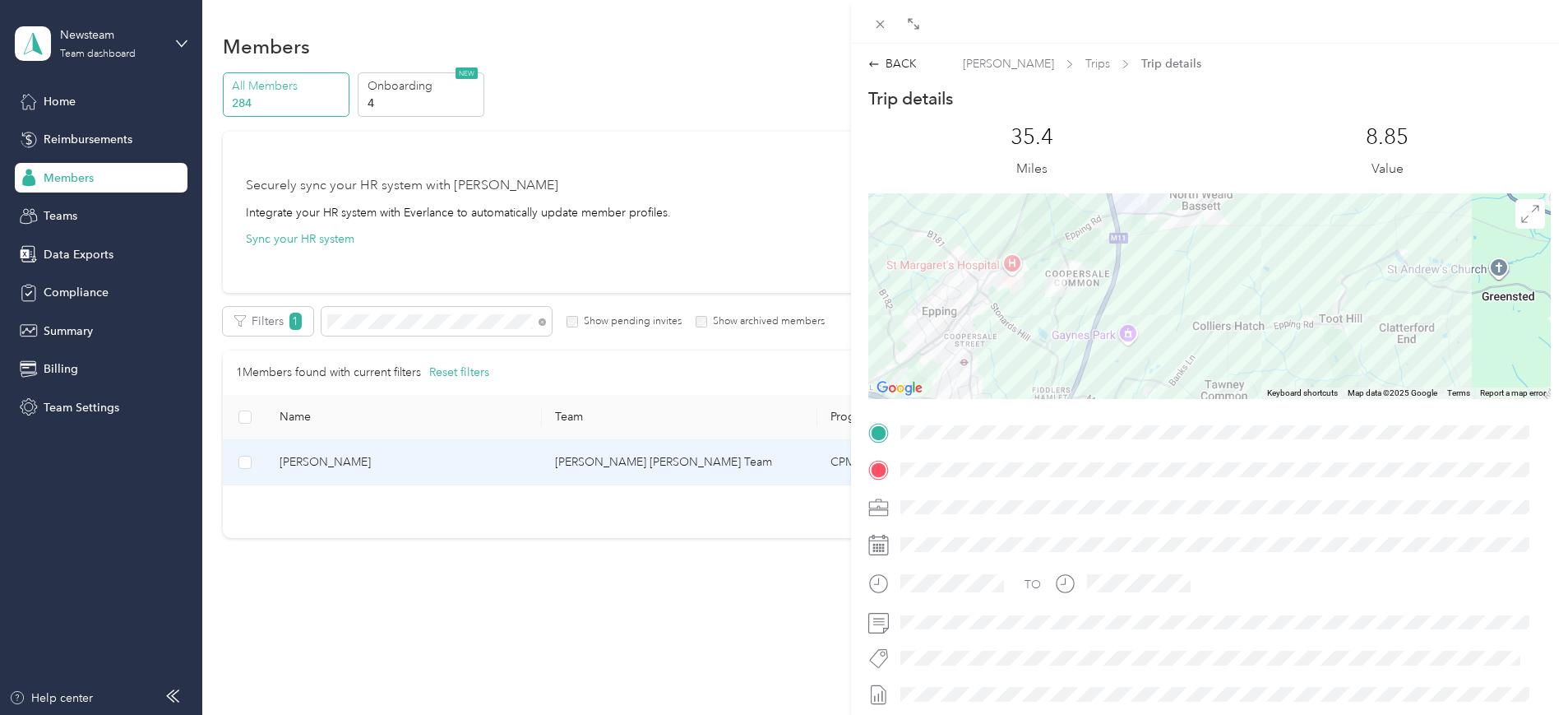
drag, startPoint x: 1009, startPoint y: 297, endPoint x: 1257, endPoint y: 292, distance: 248.1
click at [1257, 292] on div at bounding box center [1210, 296] width 682 height 206
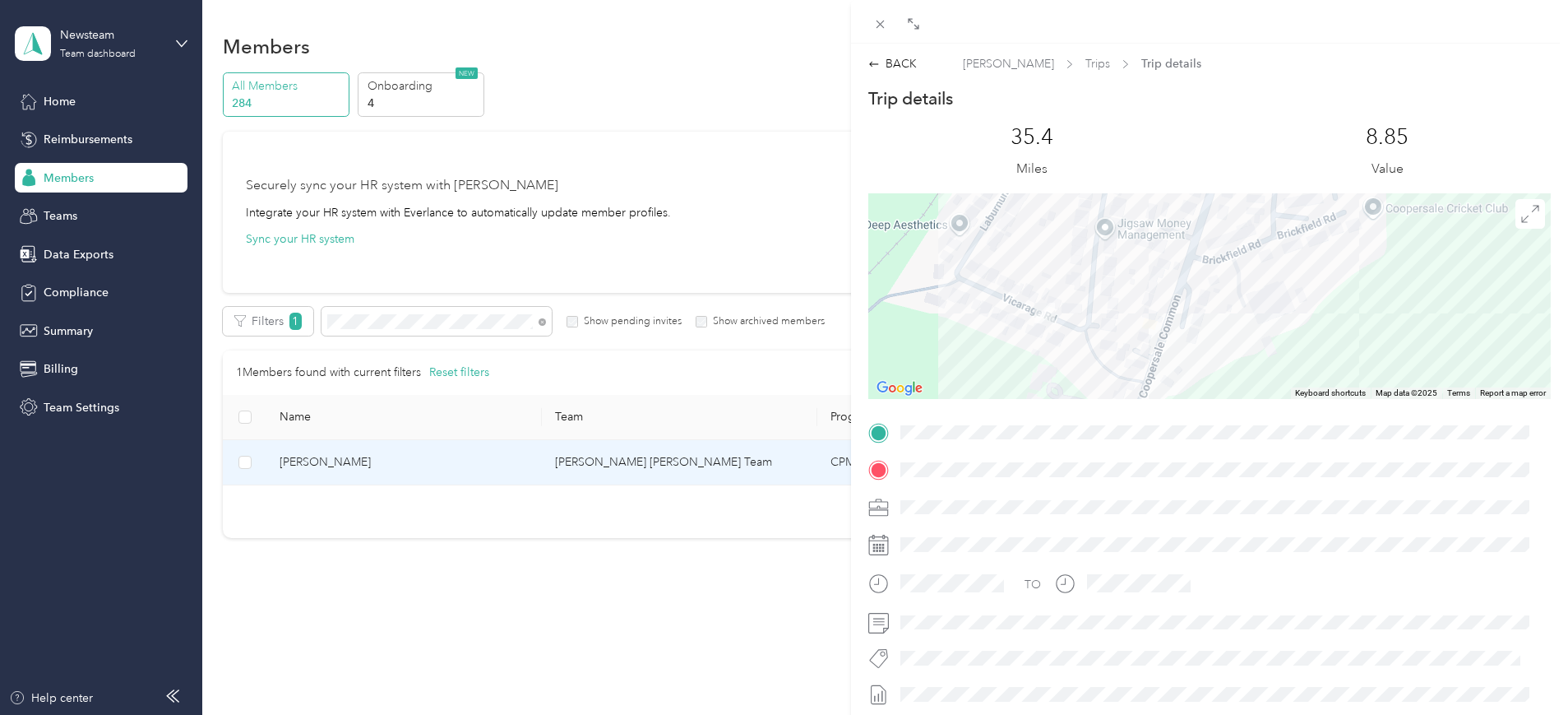
drag, startPoint x: 1130, startPoint y: 254, endPoint x: 1159, endPoint y: 303, distance: 56.9
click at [1156, 302] on div at bounding box center [1210, 296] width 682 height 206
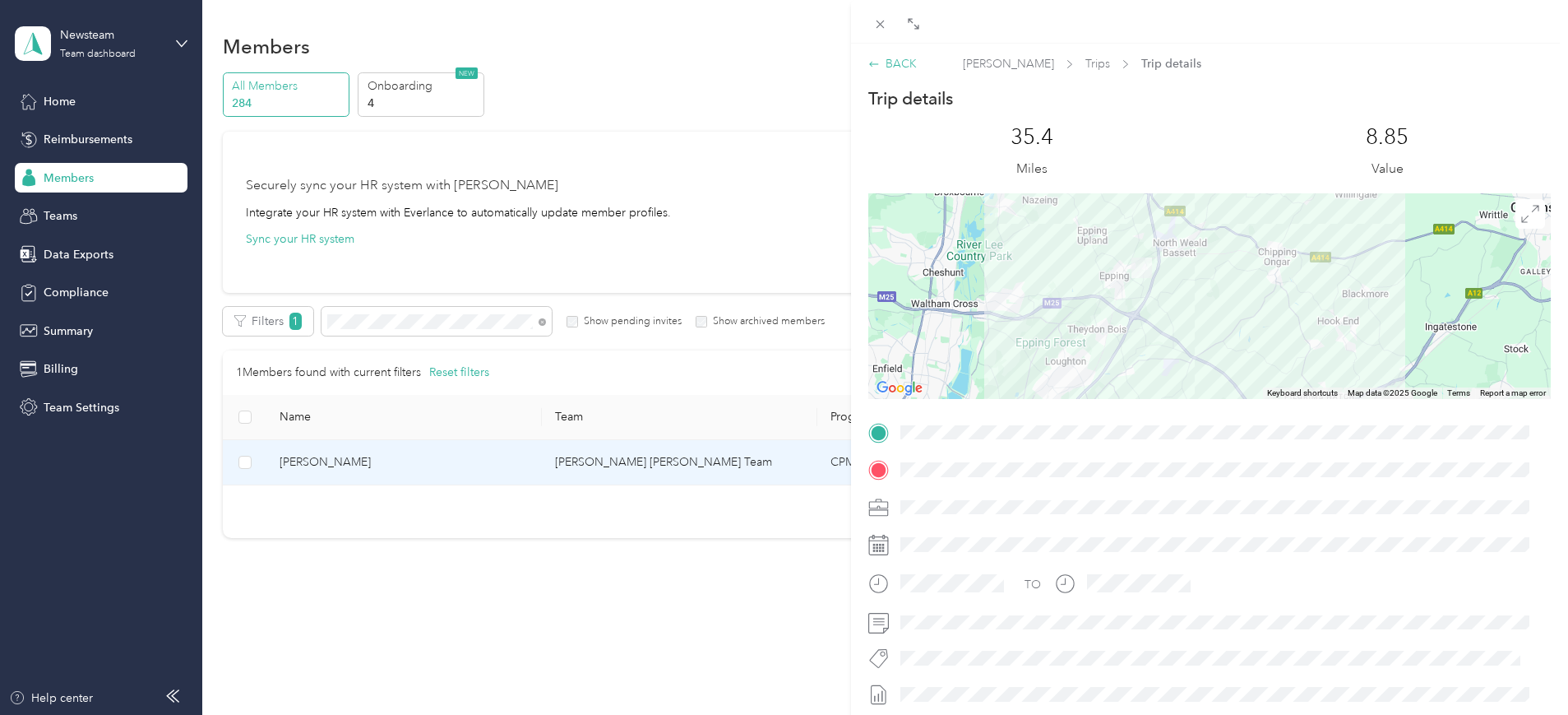
click at [895, 67] on div "BACK" at bounding box center [892, 64] width 49 height 17
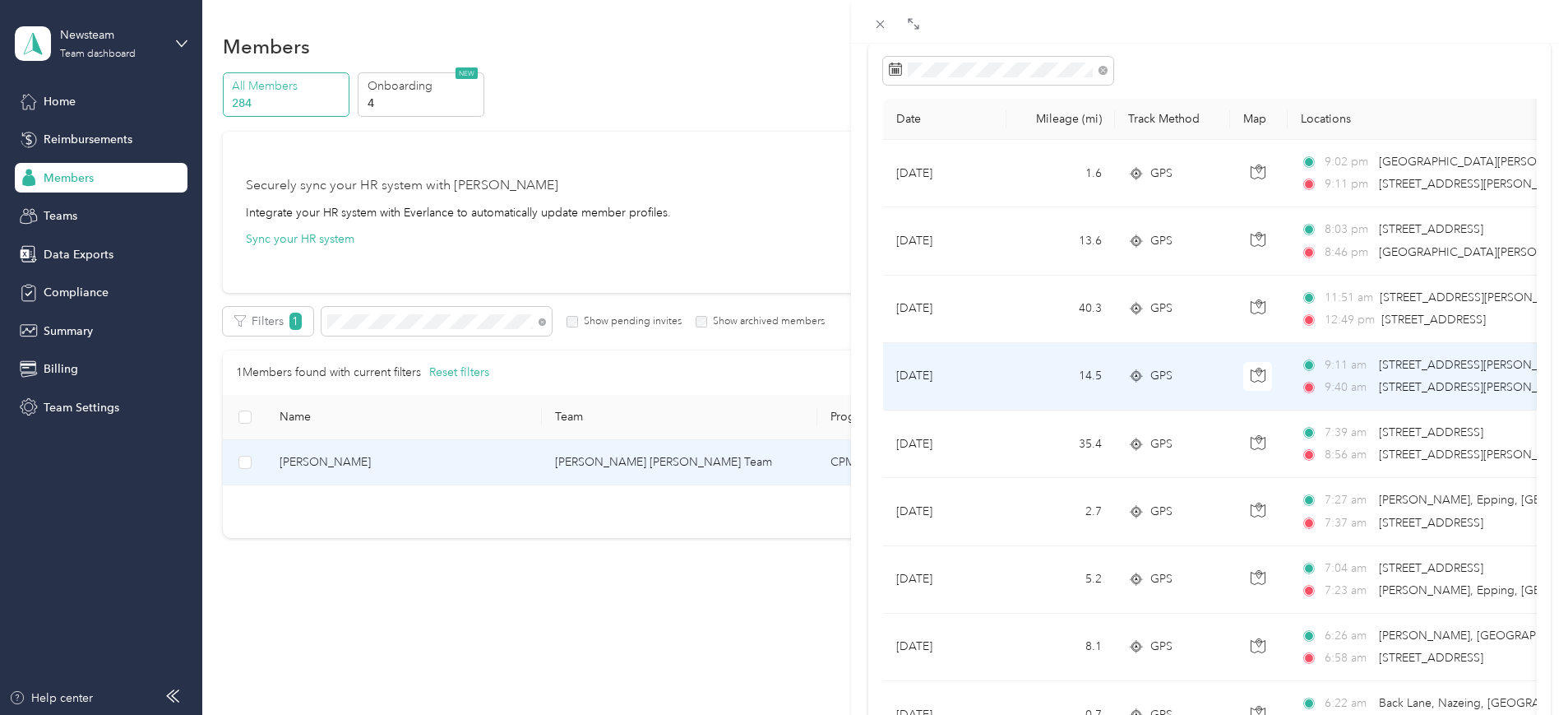
scroll to position [103, 0]
